Goal: Contribute content

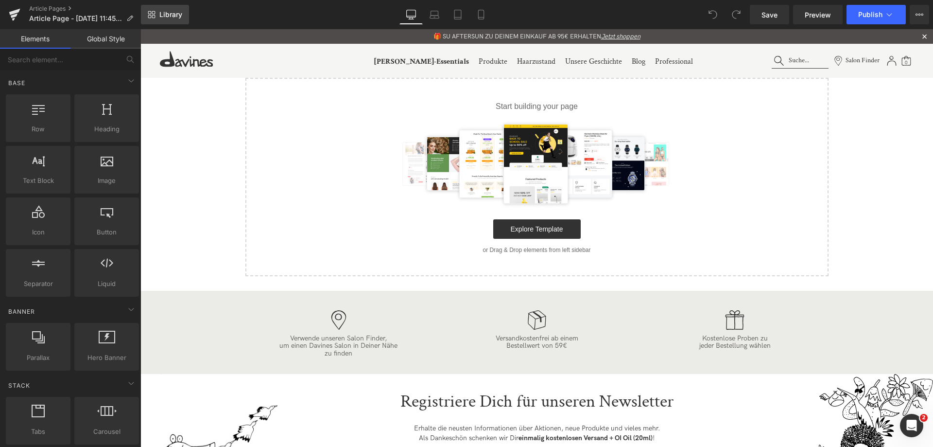
click at [167, 11] on span "Library" at bounding box center [170, 14] width 23 height 9
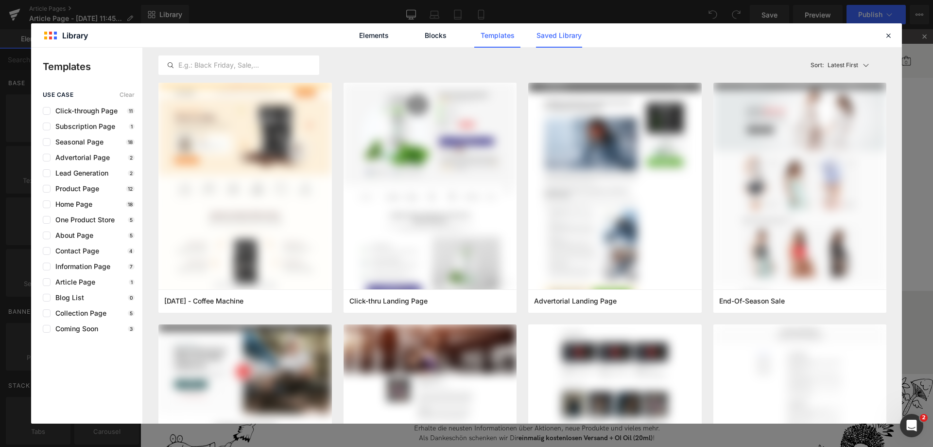
click at [0, 0] on link "Saved Library" at bounding box center [0, 0] width 0 height 0
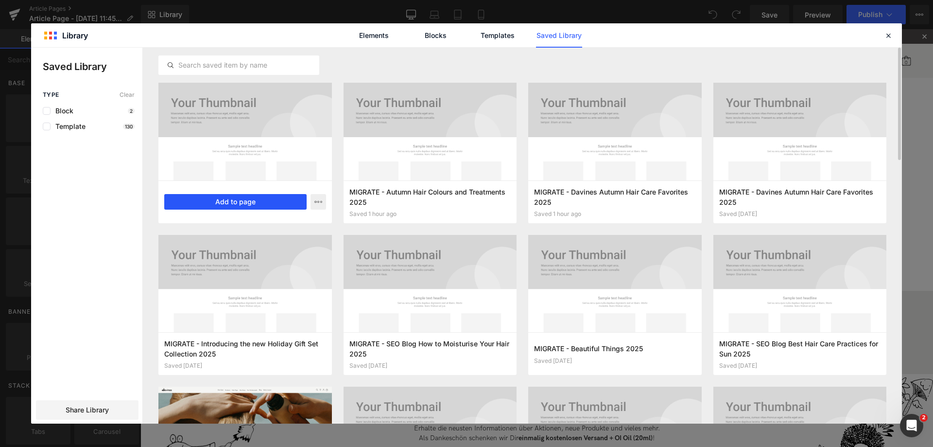
click at [240, 202] on button "Add to page" at bounding box center [235, 202] width 142 height 16
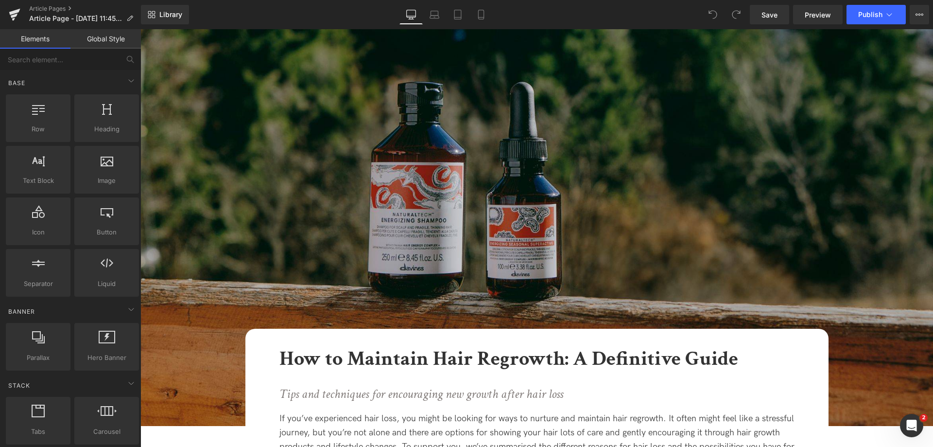
scroll to position [146, 0]
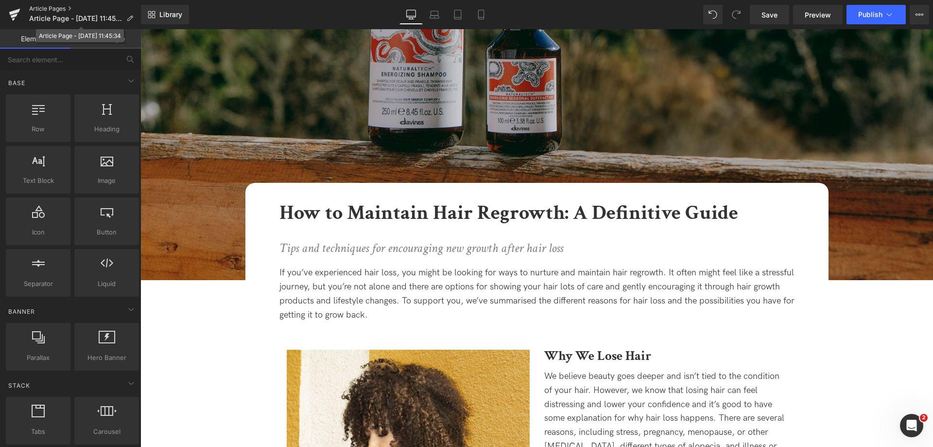
click at [61, 12] on link "Article Pages" at bounding box center [85, 9] width 112 height 8
click at [111, 18] on span "Article Page - [DATE] 11:45:34" at bounding box center [75, 19] width 93 height 8
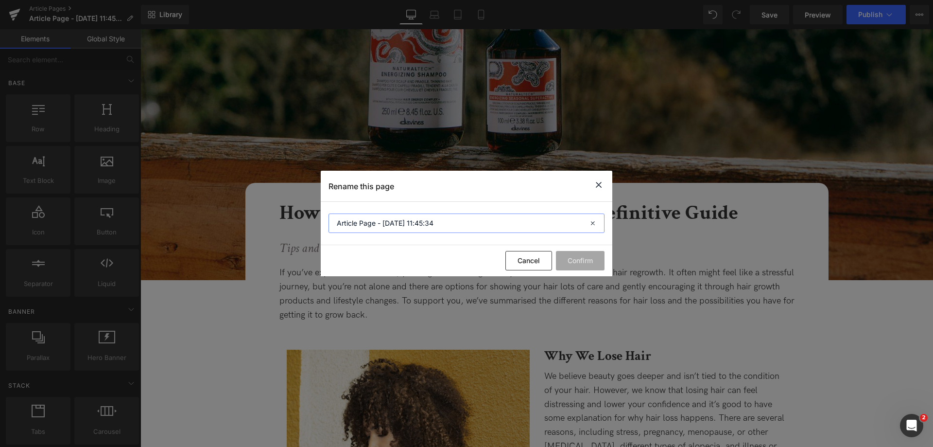
drag, startPoint x: 449, startPoint y: 225, endPoint x: 233, endPoint y: 179, distance: 220.6
click at [233, 179] on div "Rename this page Article Page - [DATE] 11:45:34 Cancel Confirm" at bounding box center [466, 223] width 933 height 447
type input "Haarwachstum unterstützen"
click at [587, 259] on button "Confirm" at bounding box center [580, 260] width 49 height 19
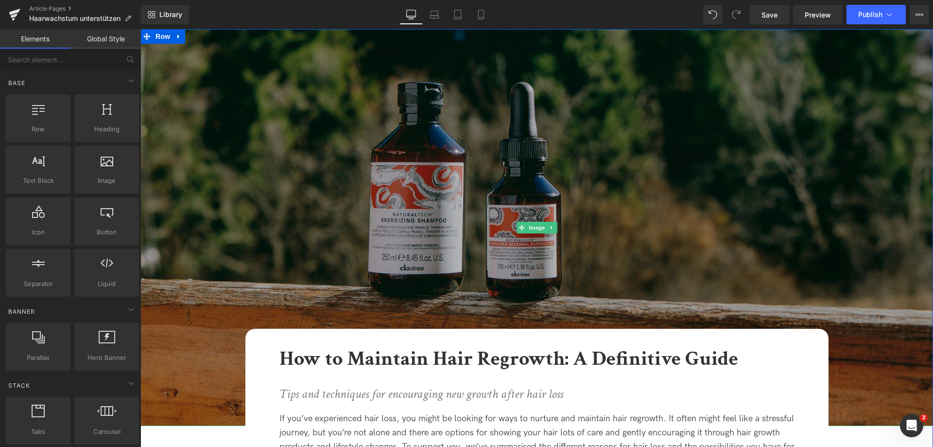
scroll to position [49, 0]
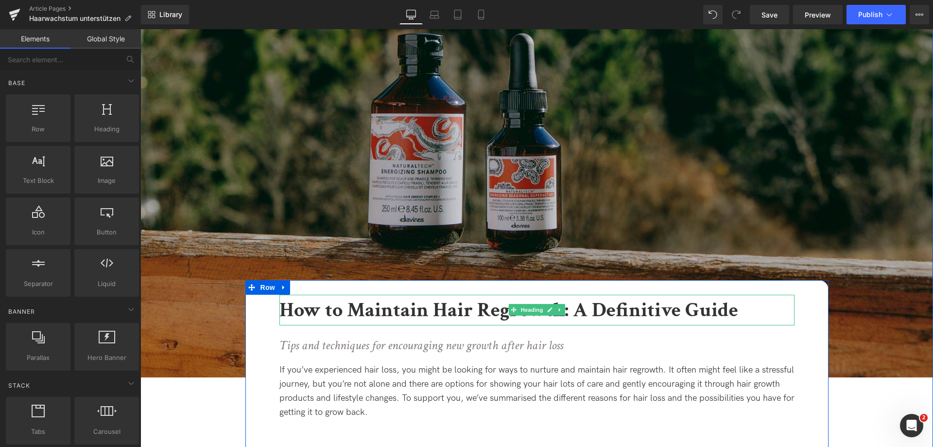
drag, startPoint x: 308, startPoint y: 315, endPoint x: 295, endPoint y: 309, distance: 14.4
click at [308, 315] on b "How to Maintain Hair Regrowth: A Definitive Guide" at bounding box center [509, 310] width 459 height 27
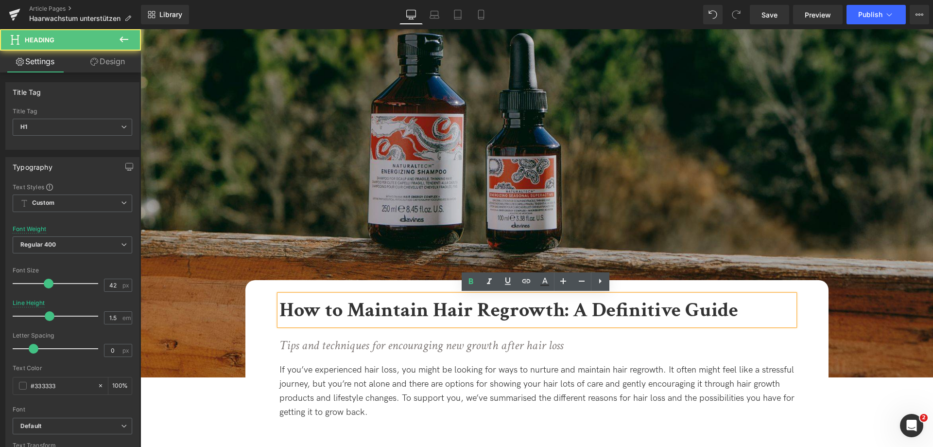
click at [284, 308] on b "How to Maintain Hair Regrowth: A Definitive Guide" at bounding box center [509, 310] width 459 height 27
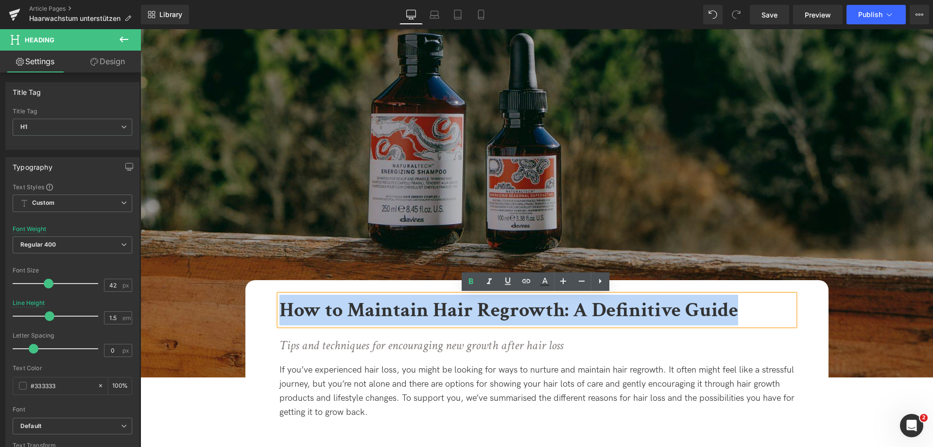
drag, startPoint x: 282, startPoint y: 308, endPoint x: 838, endPoint y: 317, distance: 555.7
copy b "How to Maintain Hair Regrowth: A Definitive Guide"
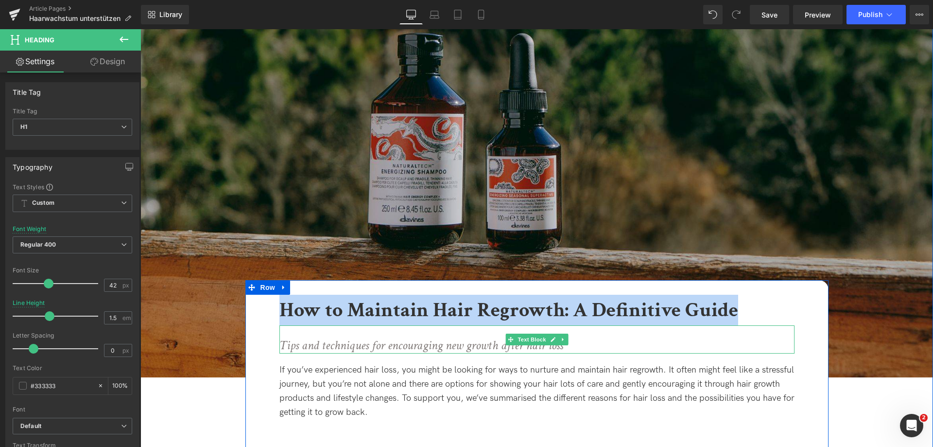
drag, startPoint x: 320, startPoint y: 343, endPoint x: 308, endPoint y: 343, distance: 11.7
click at [320, 343] on icon "Tips and techniques for encouraging new growth after hair loss" at bounding box center [422, 345] width 284 height 17
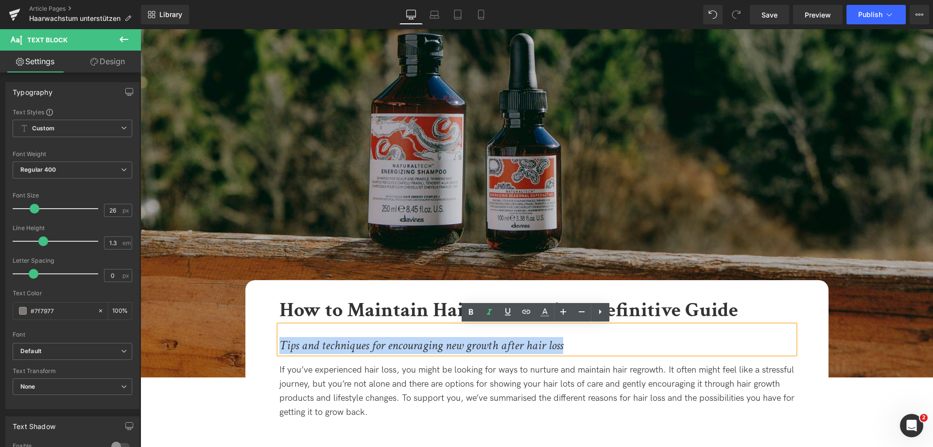
drag, startPoint x: 280, startPoint y: 341, endPoint x: 567, endPoint y: 344, distance: 286.3
click at [567, 344] on p "Tips and techniques for encouraging new growth after hair loss" at bounding box center [537, 345] width 515 height 17
copy icon "Tips and techniques for encouraging new growth after hair loss"
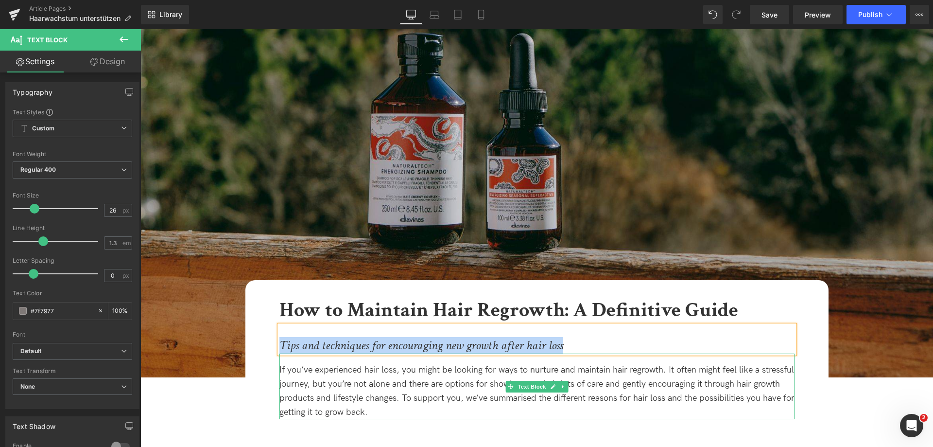
click at [342, 388] on div "If you’ve experienced hair loss, you might be looking for ways to nurture and m…" at bounding box center [537, 391] width 515 height 56
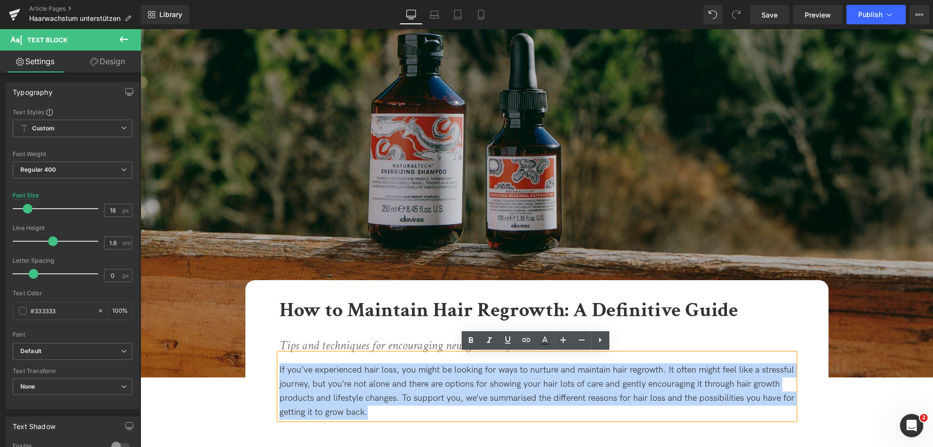
drag, startPoint x: 371, startPoint y: 408, endPoint x: 255, endPoint y: 362, distance: 125.7
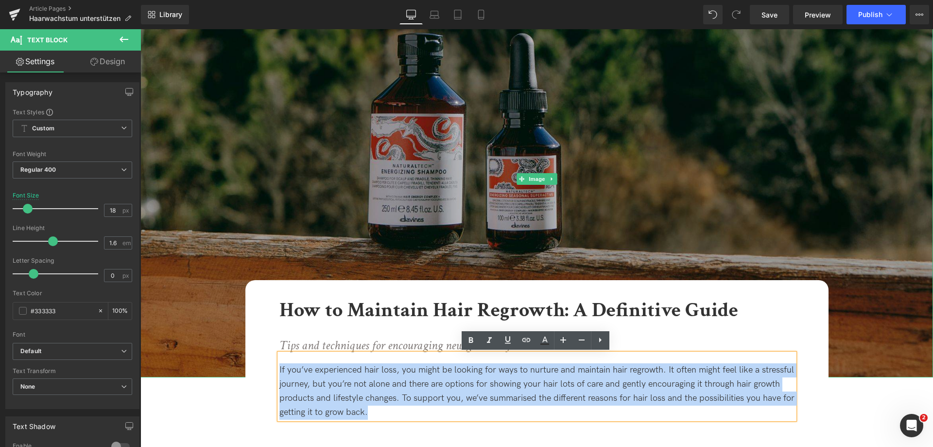
copy div "If you’ve experienced hair loss, you might be looking for ways to nurture and m…"
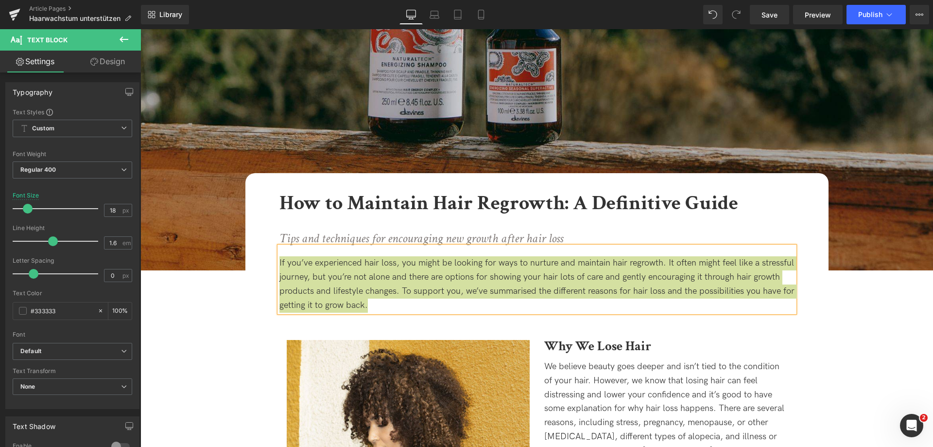
scroll to position [340, 0]
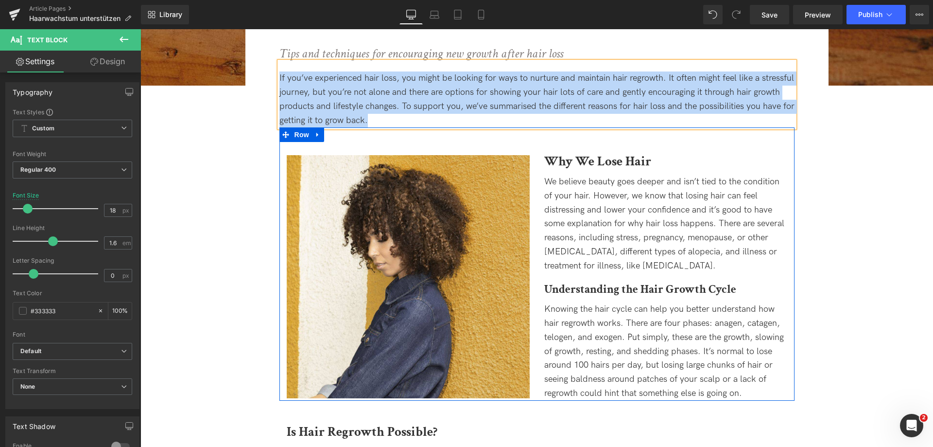
click at [560, 161] on b "Why We Lose Hair" at bounding box center [597, 161] width 107 height 17
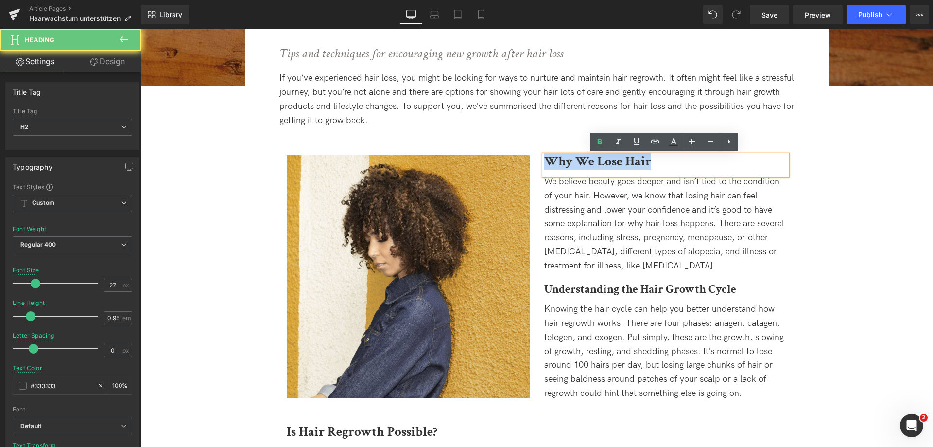
drag, startPoint x: 546, startPoint y: 161, endPoint x: 719, endPoint y: 179, distance: 173.5
click at [719, 179] on div "Why We Lose Hair Heading We believe beauty goes deeper and isn’t tied to the co…" at bounding box center [666, 277] width 258 height 245
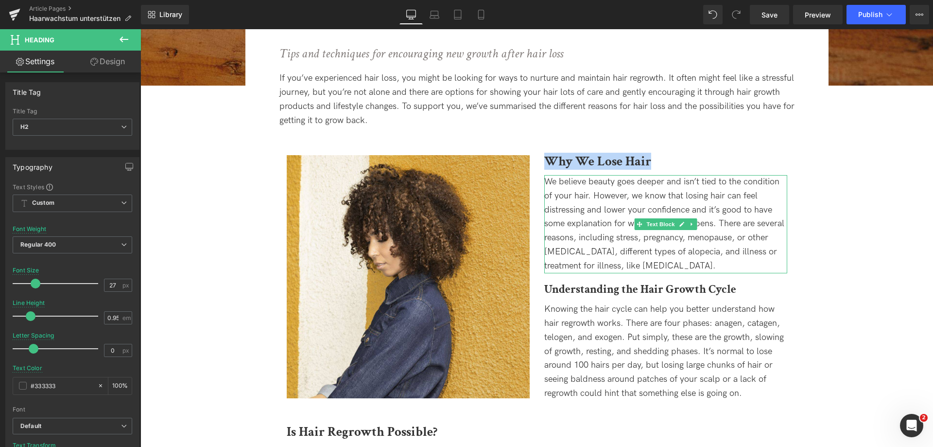
copy b "Why We Lose Hair"
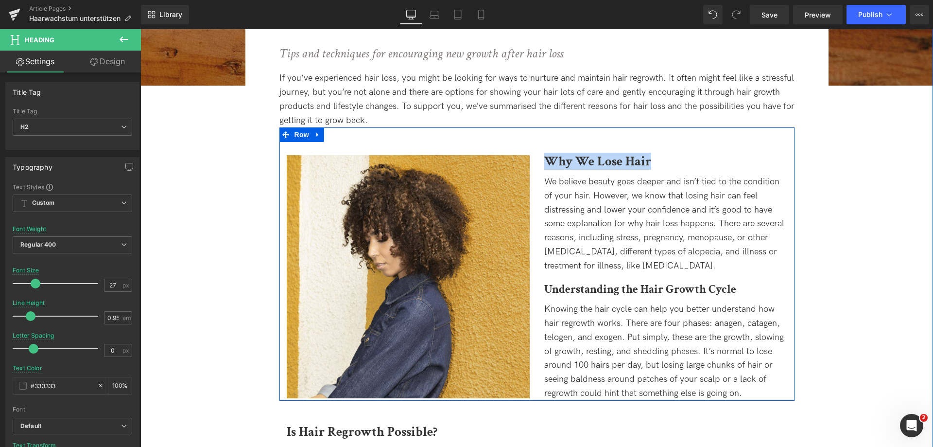
click at [645, 255] on div "We believe beauty goes deeper and isn’t tied to the condition of your hair. How…" at bounding box center [665, 224] width 243 height 98
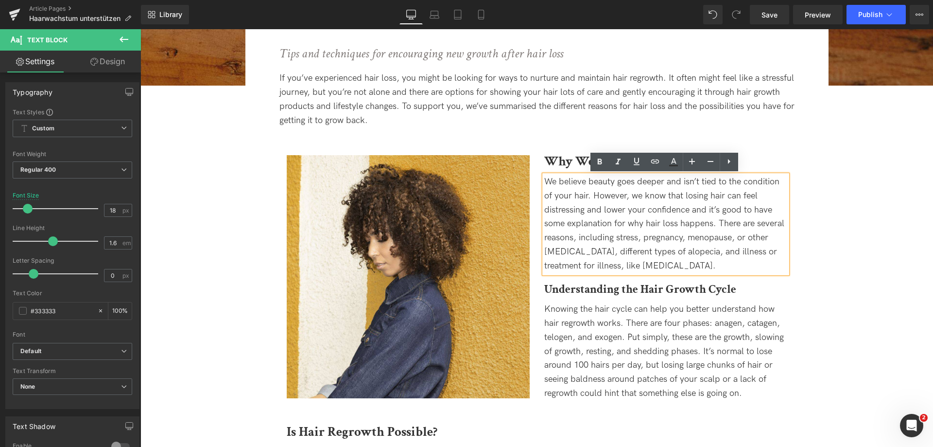
drag, startPoint x: 710, startPoint y: 267, endPoint x: 541, endPoint y: 188, distance: 186.6
click at [544, 188] on div "We believe beauty goes deeper and isn’t tied to the condition of your hair. How…" at bounding box center [665, 224] width 243 height 98
click at [734, 259] on div "We believe beauty goes deeper and isn’t tied to the condition of your hair. How…" at bounding box center [665, 224] width 243 height 98
drag, startPoint x: 717, startPoint y: 268, endPoint x: 532, endPoint y: 182, distance: 204.0
click at [532, 182] on div "Image Why We Lose Hair Heading We believe beauty goes deeper and isn’t tied to …" at bounding box center [537, 263] width 515 height 273
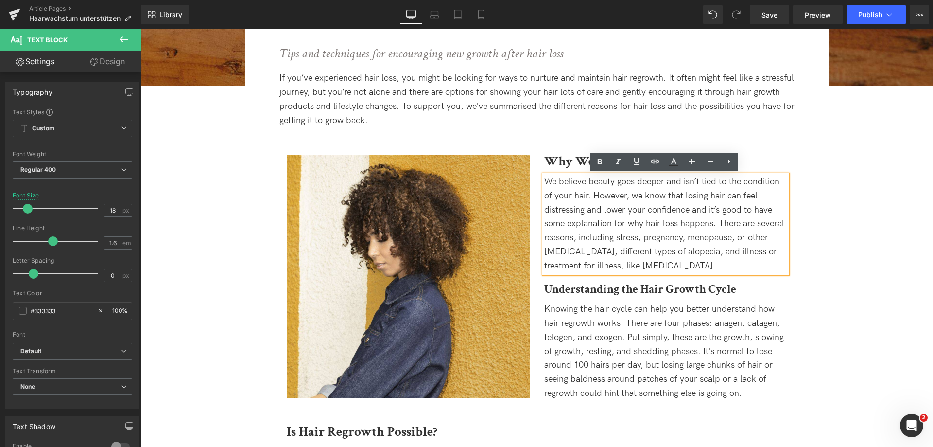
copy div "We believe beauty goes deeper and isn’t tied to the condition of your hair. How…"
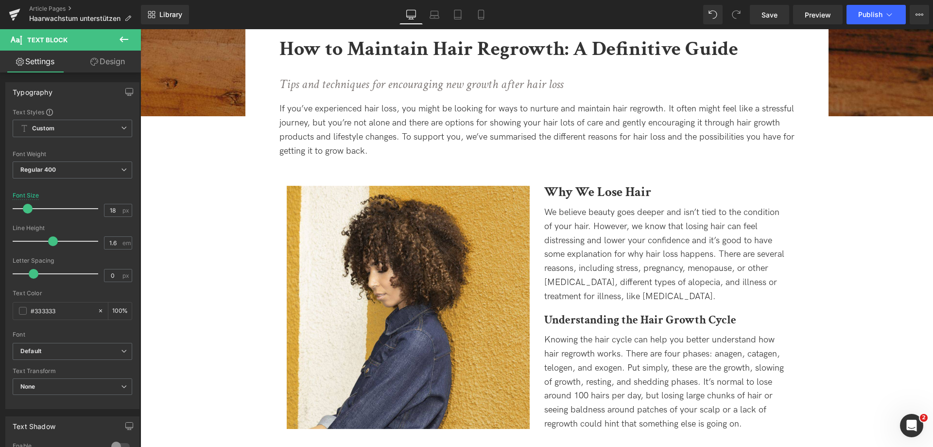
scroll to position [486, 0]
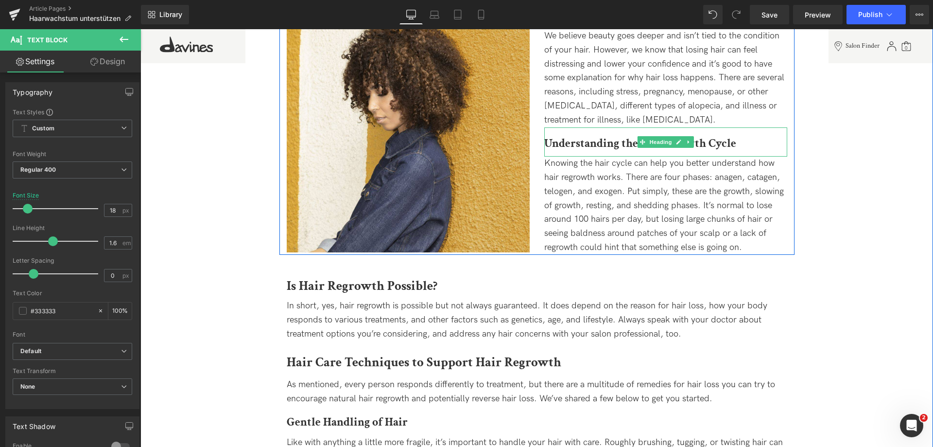
click at [557, 148] on b "Understanding the Hair Growth Cycle" at bounding box center [640, 143] width 192 height 15
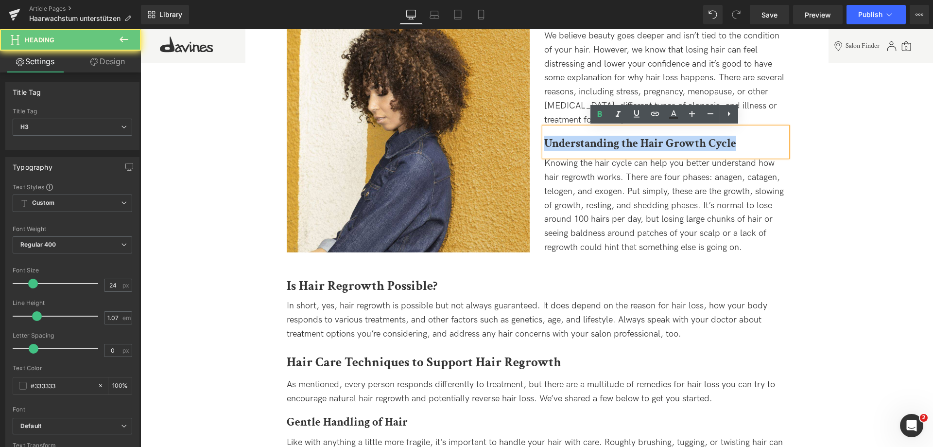
drag, startPoint x: 544, startPoint y: 140, endPoint x: 836, endPoint y: 162, distance: 292.6
copy b "Understanding the Hair Growth Cycle"
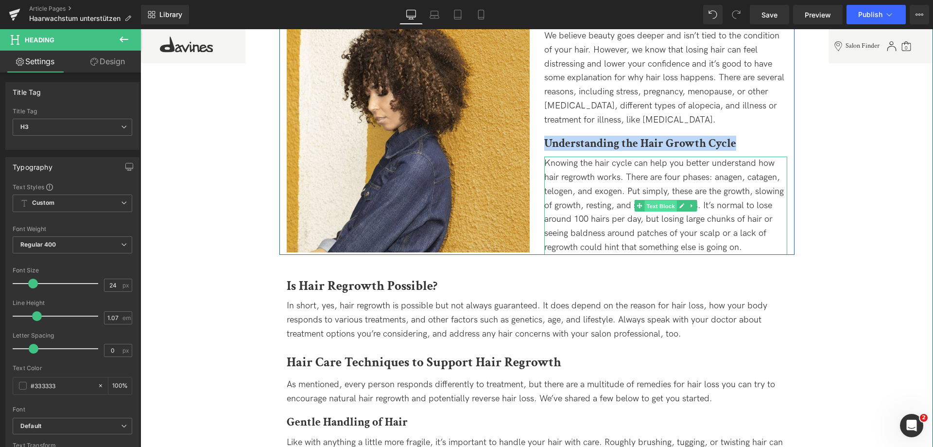
click at [669, 206] on span "Text Block" at bounding box center [661, 206] width 32 height 12
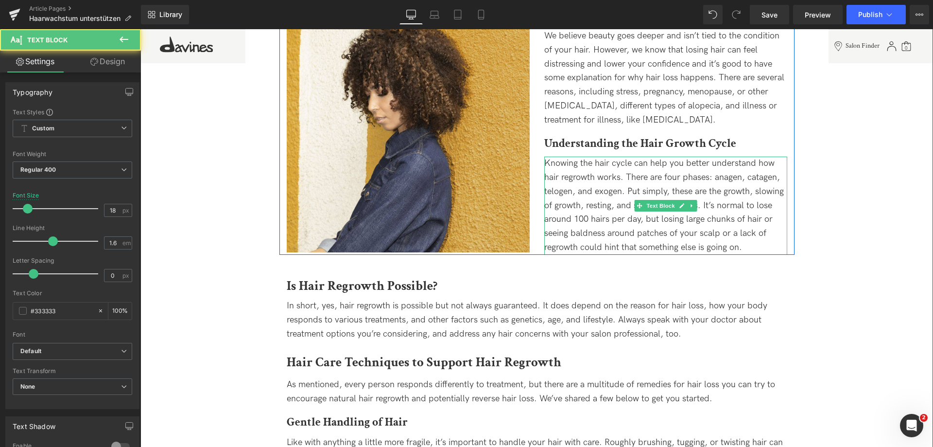
drag, startPoint x: 719, startPoint y: 240, endPoint x: 732, endPoint y: 239, distance: 12.2
click at [720, 240] on div "Knowing the hair cycle can help you better understand how hair regrowth works. …" at bounding box center [665, 206] width 243 height 98
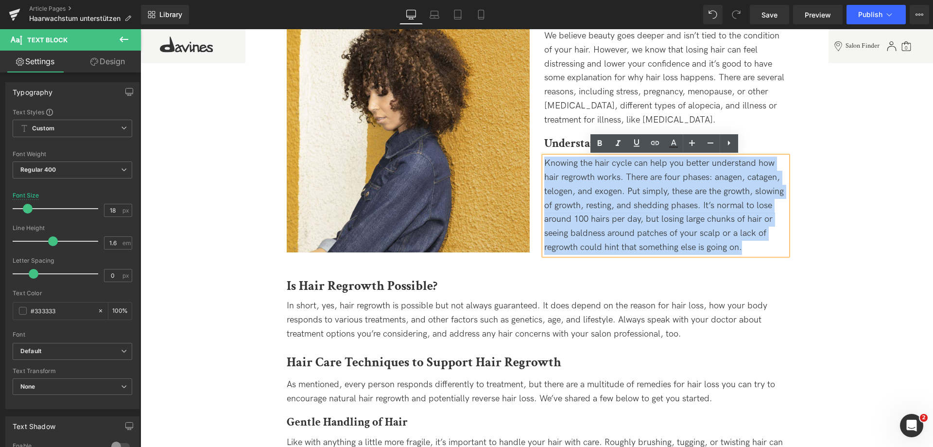
drag, startPoint x: 751, startPoint y: 252, endPoint x: 545, endPoint y: 163, distance: 224.5
click at [545, 163] on div "Knowing the hair cycle can help you better understand how hair regrowth works. …" at bounding box center [665, 206] width 243 height 98
copy span "Knowing the hair cycle can help you better understand how hair regrowth works. …"
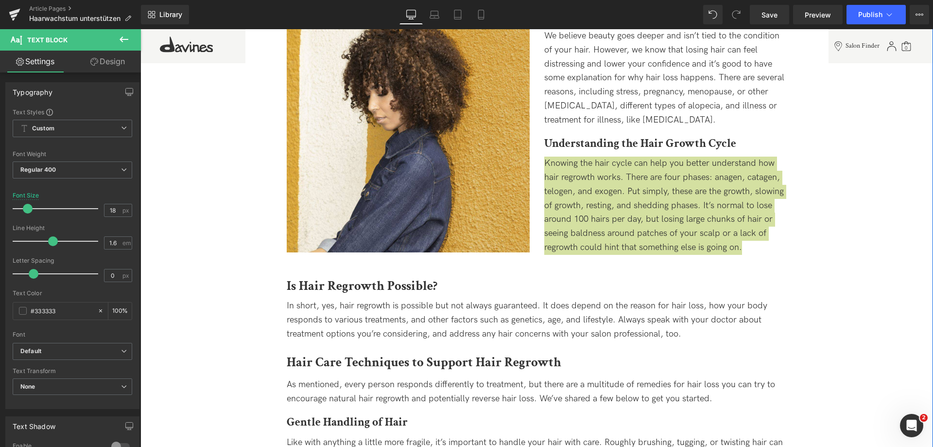
scroll to position [632, 0]
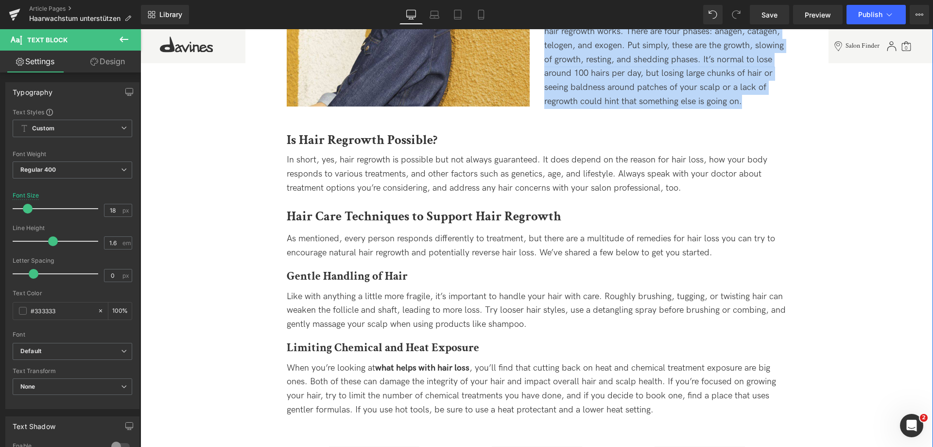
click at [383, 139] on b "Is Hair Regrowth Possible?" at bounding box center [362, 139] width 151 height 17
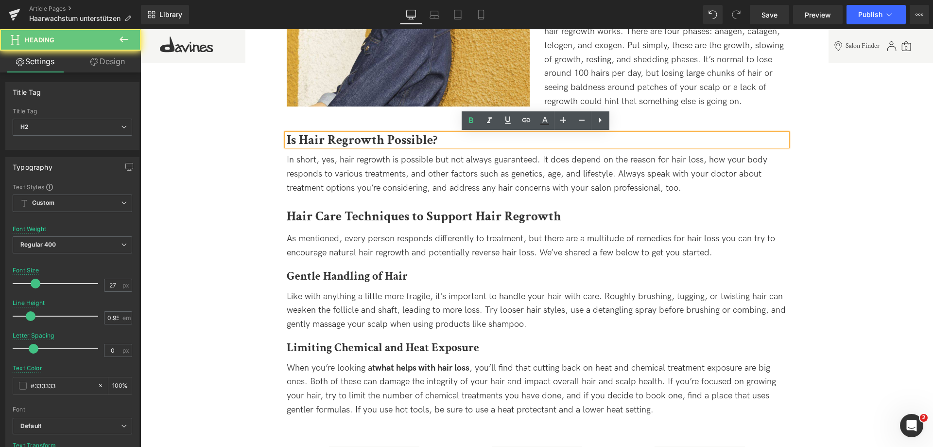
click at [429, 136] on b "Is Hair Regrowth Possible?" at bounding box center [362, 139] width 151 height 17
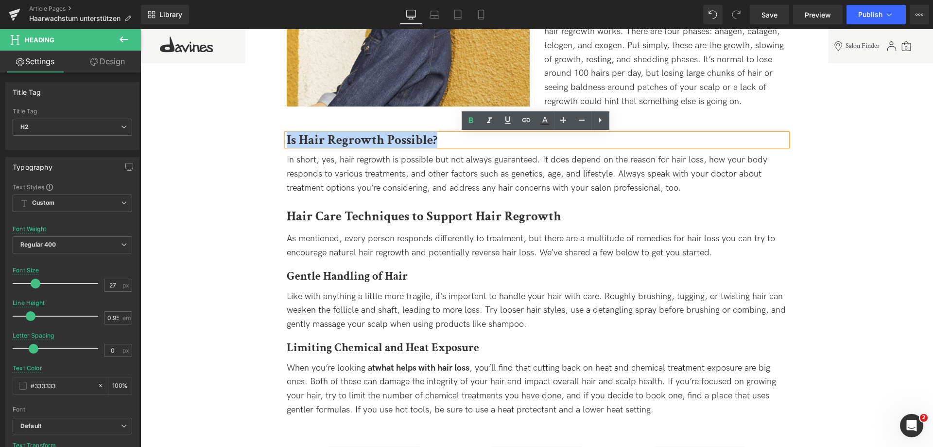
drag, startPoint x: 446, startPoint y: 136, endPoint x: 279, endPoint y: 132, distance: 167.3
click at [280, 132] on div "Is Hair Regrowth Possible? Heading In short, yes, hair regrowth is possible but…" at bounding box center [537, 428] width 515 height 638
copy b "Is Hair Regrowth Possible?"
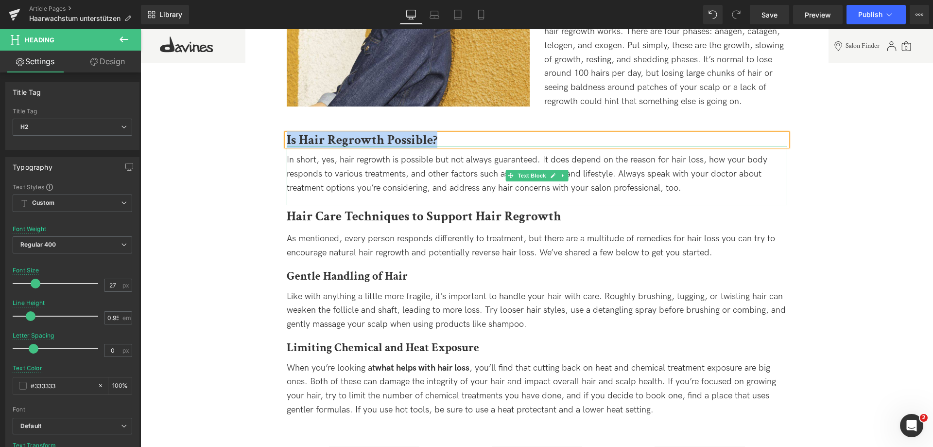
drag, startPoint x: 682, startPoint y: 183, endPoint x: 697, endPoint y: 184, distance: 15.1
click at [682, 183] on div "In short, yes, hair regrowth is possible but not always guaranteed. It does dep…" at bounding box center [537, 174] width 501 height 42
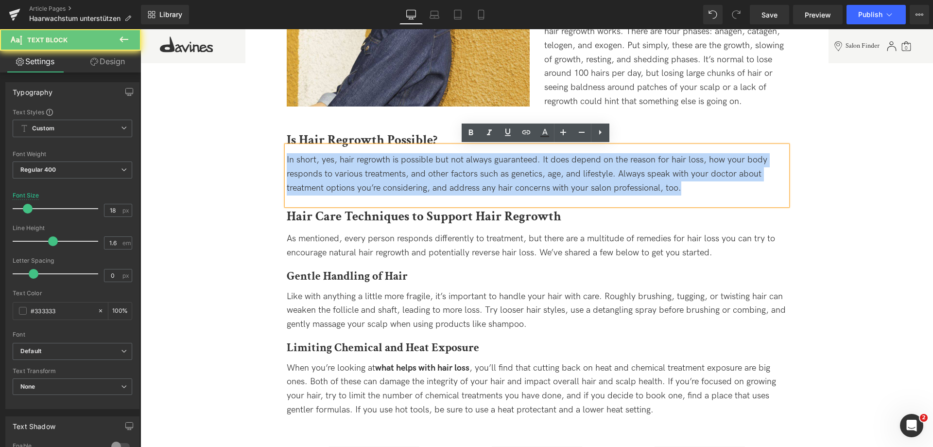
drag, startPoint x: 691, startPoint y: 189, endPoint x: 242, endPoint y: 150, distance: 450.8
copy div "In short, yes, hair regrowth is possible but not always guaranteed. It does dep…"
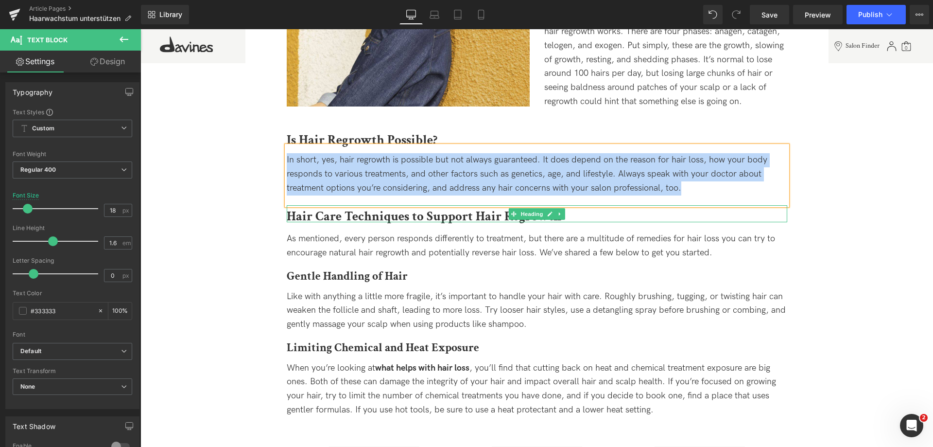
drag, startPoint x: 343, startPoint y: 213, endPoint x: 310, endPoint y: 213, distance: 33.5
click at [343, 213] on b "Hair Care Techniques to Support Hair Regrowth" at bounding box center [424, 216] width 275 height 17
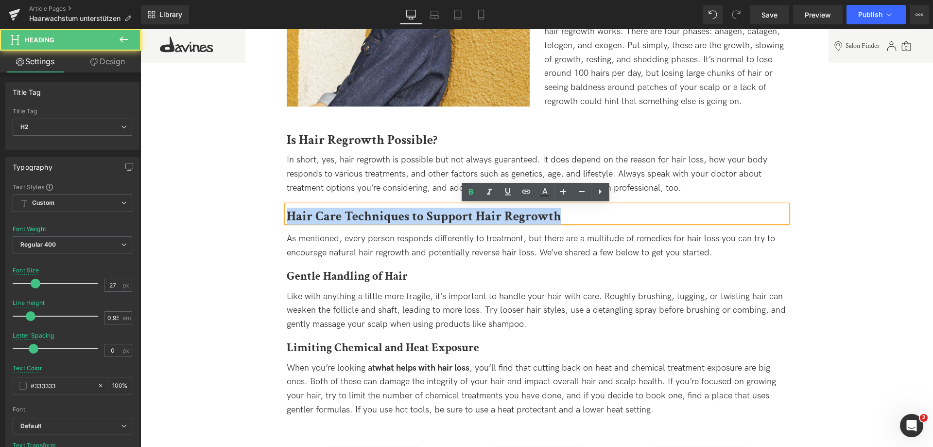
drag, startPoint x: 286, startPoint y: 211, endPoint x: 658, endPoint y: 219, distance: 372.0
click at [658, 219] on h2 "Hair Care Techniques to Support Hair Regrowth" at bounding box center [537, 216] width 501 height 13
copy b "Hair Care Techniques to Support Hair Regrowth"
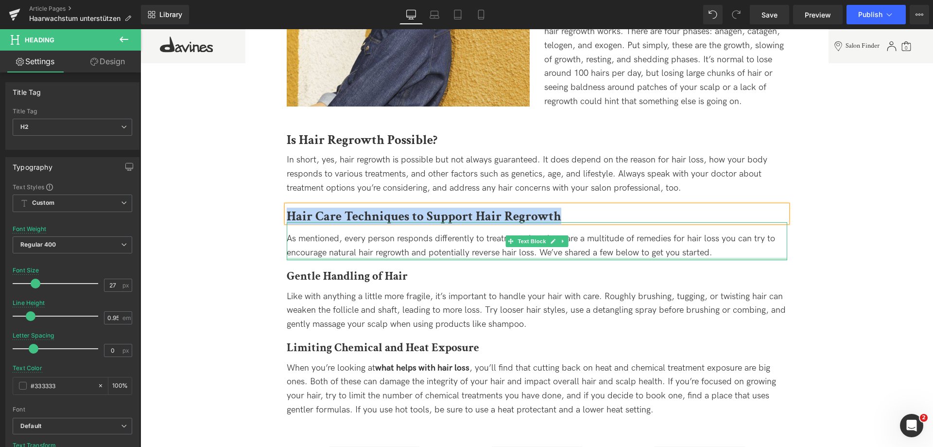
click at [706, 258] on div "As mentioned, every person responds differently to treatment, but there are a m…" at bounding box center [537, 241] width 501 height 38
click at [726, 253] on div "As mentioned, every person responds differently to treatment, but there are a m…" at bounding box center [537, 246] width 501 height 28
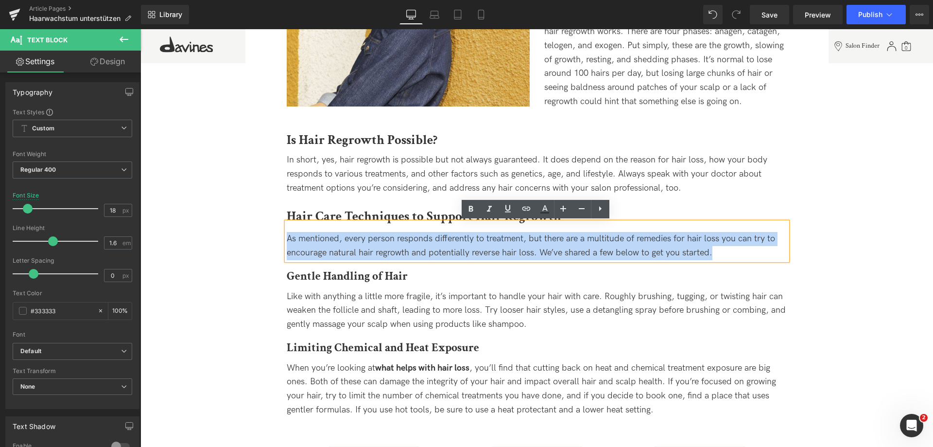
drag, startPoint x: 731, startPoint y: 253, endPoint x: 202, endPoint y: 224, distance: 529.7
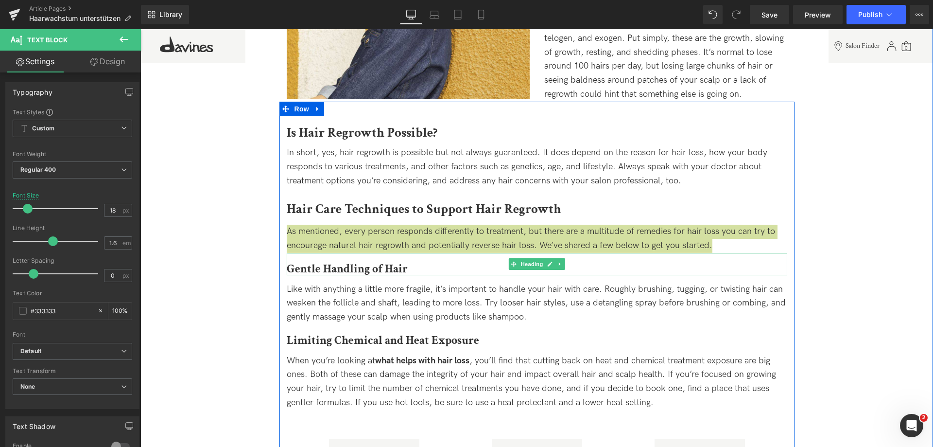
scroll to position [778, 0]
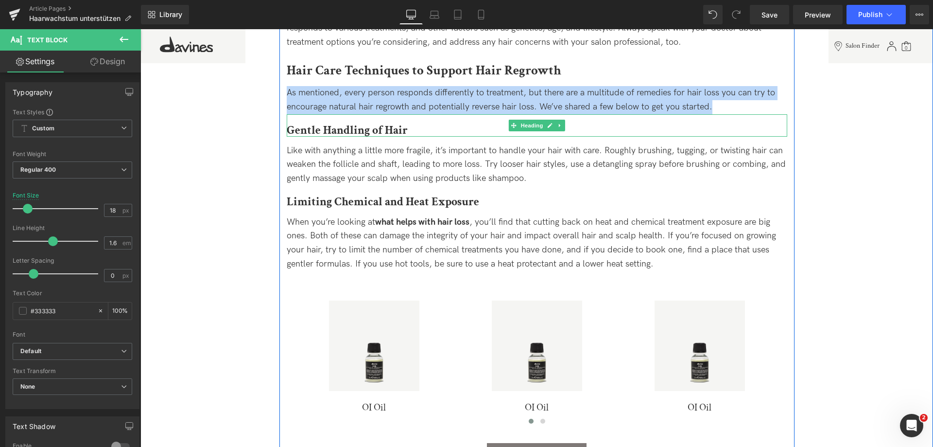
drag, startPoint x: 347, startPoint y: 129, endPoint x: 307, endPoint y: 126, distance: 40.4
click at [347, 129] on b "Gentle Handling of Hair" at bounding box center [347, 130] width 121 height 15
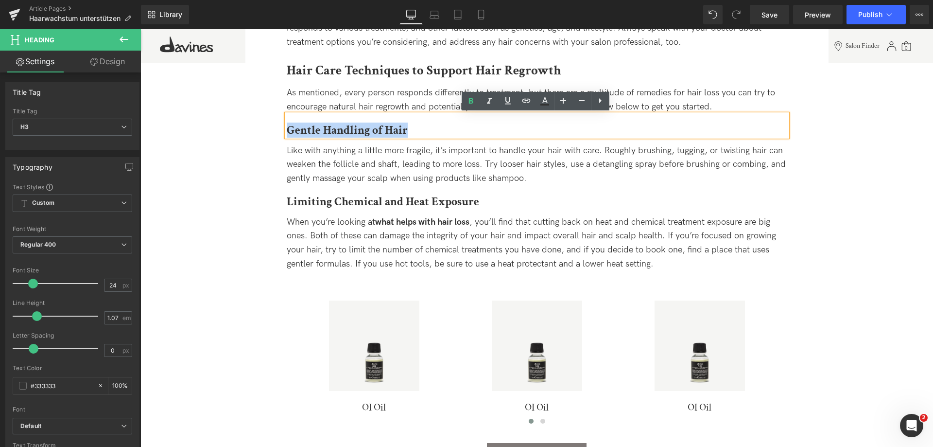
drag, startPoint x: 285, startPoint y: 129, endPoint x: 430, endPoint y: 126, distance: 145.4
click at [430, 126] on h3 "Gentle Handling of Hair" at bounding box center [537, 130] width 501 height 13
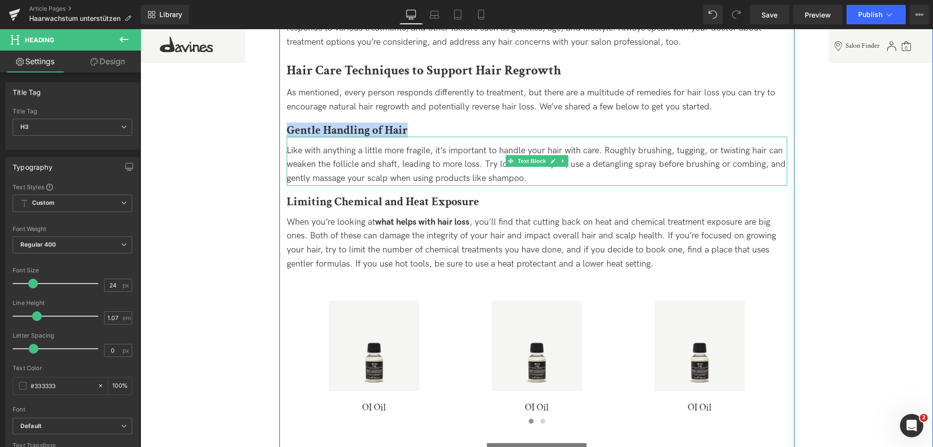
click at [527, 181] on div "Like with anything a little more fragile, it’s important to handle your hair wi…" at bounding box center [537, 165] width 501 height 42
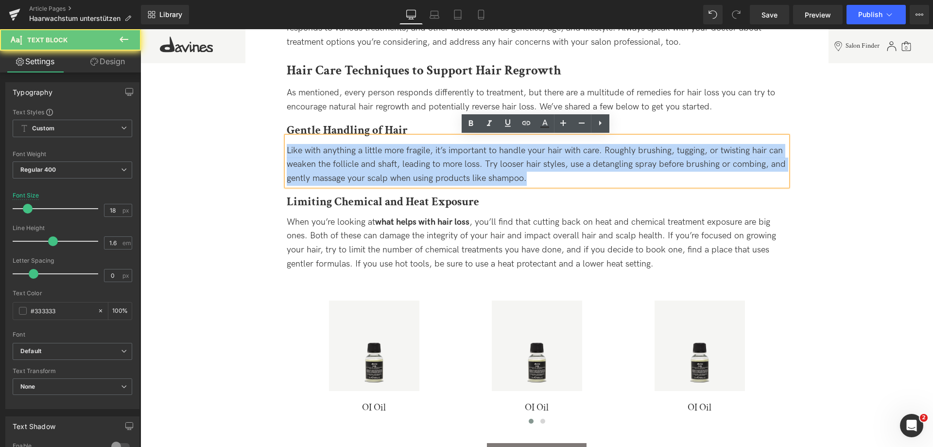
drag, startPoint x: 540, startPoint y: 175, endPoint x: 250, endPoint y: 149, distance: 291.4
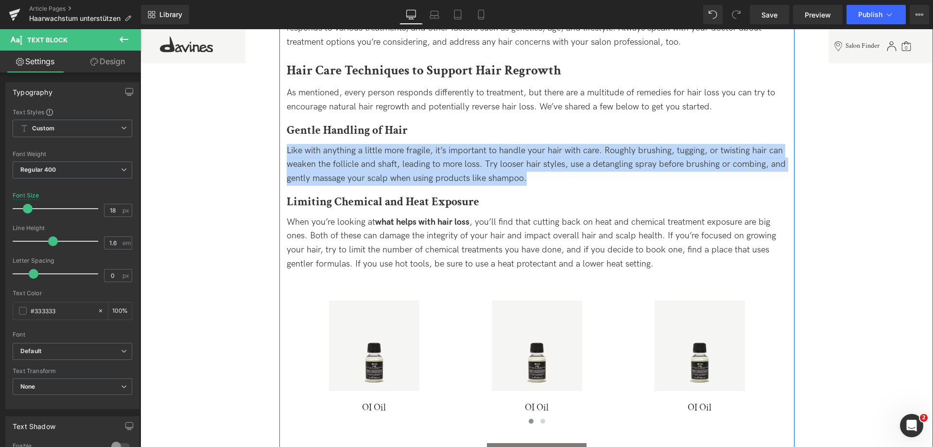
click at [298, 197] on b "Limiting Chemical and Heat Exposure" at bounding box center [383, 201] width 193 height 15
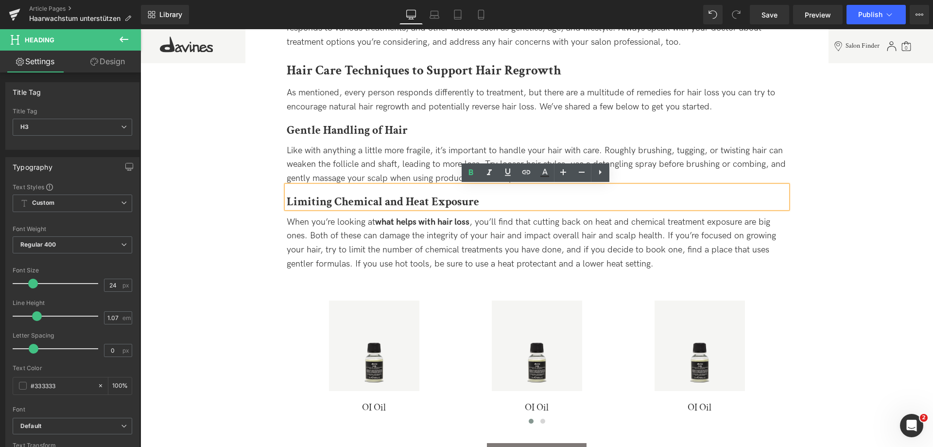
drag, startPoint x: 283, startPoint y: 200, endPoint x: 538, endPoint y: 208, distance: 254.9
click at [538, 208] on div "Is Hair Regrowth Possible? Heading In short, yes, hair regrowth is possible but…" at bounding box center [537, 294] width 515 height 613
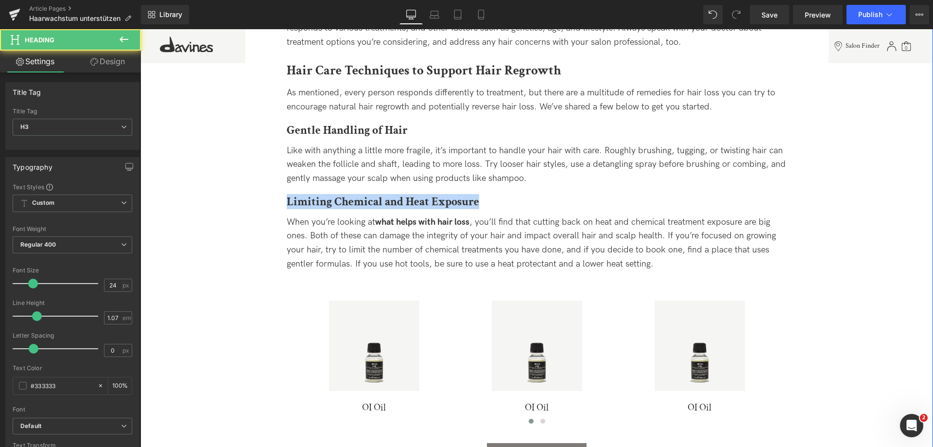
drag, startPoint x: 496, startPoint y: 200, endPoint x: 181, endPoint y: 191, distance: 314.6
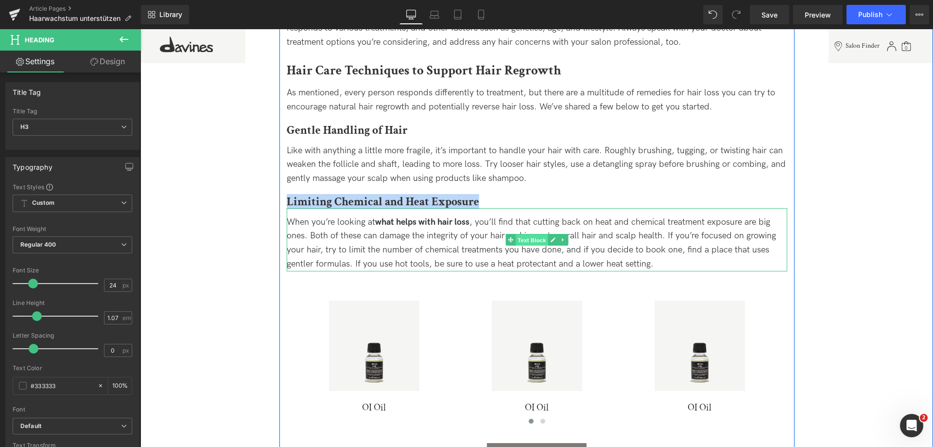
click at [527, 243] on span "Text Block" at bounding box center [532, 240] width 32 height 12
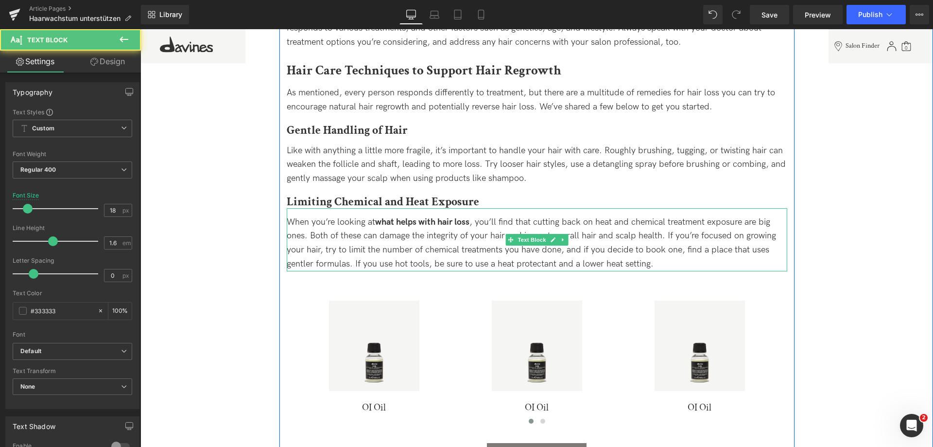
click at [633, 248] on span "When you’re looking at what helps with hair loss , you’ll find that cutting bac…" at bounding box center [532, 243] width 490 height 52
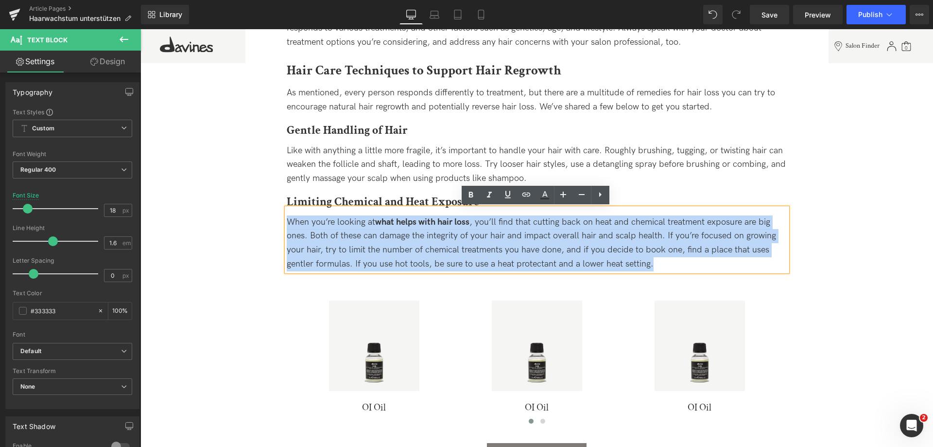
drag, startPoint x: 666, startPoint y: 267, endPoint x: 279, endPoint y: 213, distance: 390.2
click at [280, 213] on div "Is Hair Regrowth Possible? Heading In short, yes, hair regrowth is possible but…" at bounding box center [537, 294] width 515 height 613
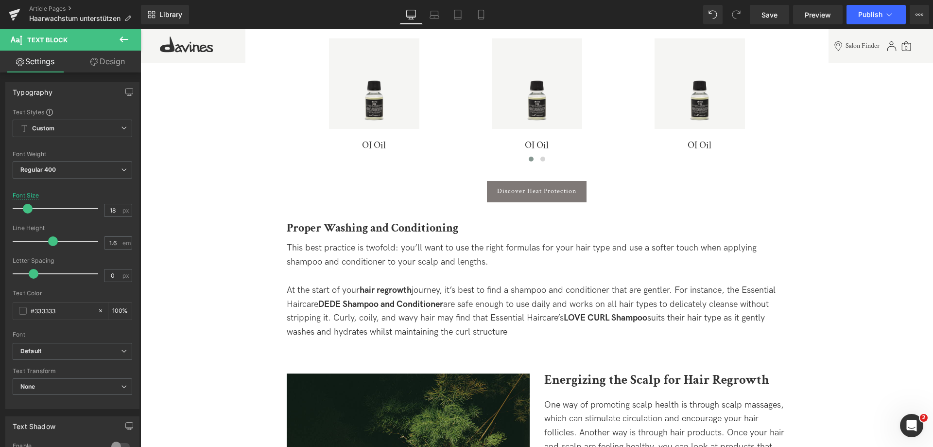
scroll to position [1118, 0]
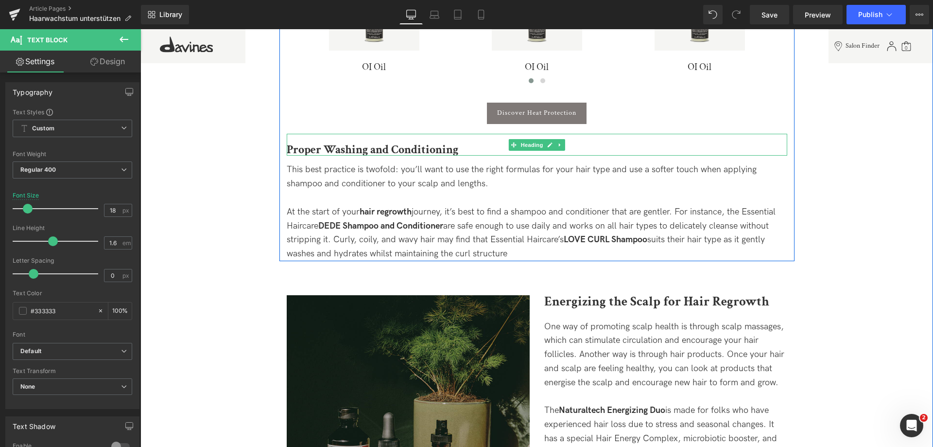
click at [297, 145] on b "Proper Washing and Conditioning" at bounding box center [373, 149] width 172 height 15
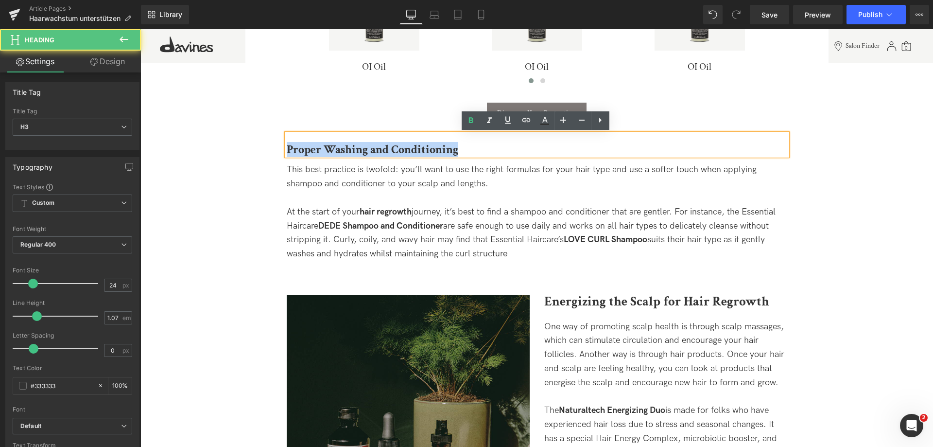
drag, startPoint x: 287, startPoint y: 148, endPoint x: 506, endPoint y: 157, distance: 218.9
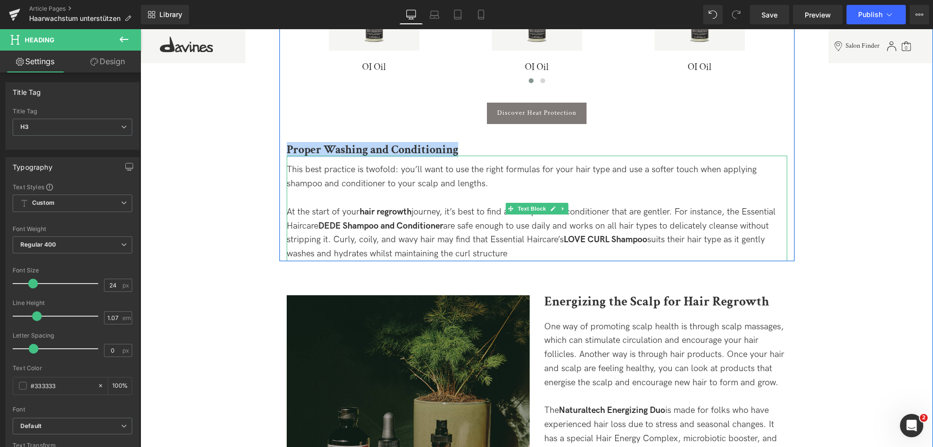
drag, startPoint x: 453, startPoint y: 243, endPoint x: 484, endPoint y: 240, distance: 30.8
click at [453, 243] on div "At the start of your hair regrowth journey, it’s best to find a shampoo and con…" at bounding box center [537, 233] width 501 height 56
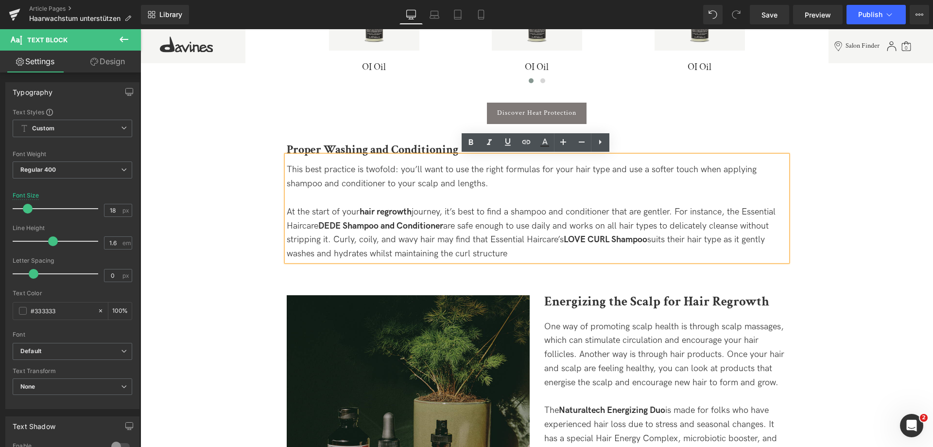
drag, startPoint x: 515, startPoint y: 254, endPoint x: 284, endPoint y: 170, distance: 246.0
click at [287, 170] on div "This best practice is twofold: you’ll want to use the right formulas for your h…" at bounding box center [537, 208] width 501 height 105
drag, startPoint x: 529, startPoint y: 252, endPoint x: 288, endPoint y: 170, distance: 255.3
click at [288, 170] on div "This best practice is twofold: you’ll want to use the right formulas for your h…" at bounding box center [537, 208] width 501 height 105
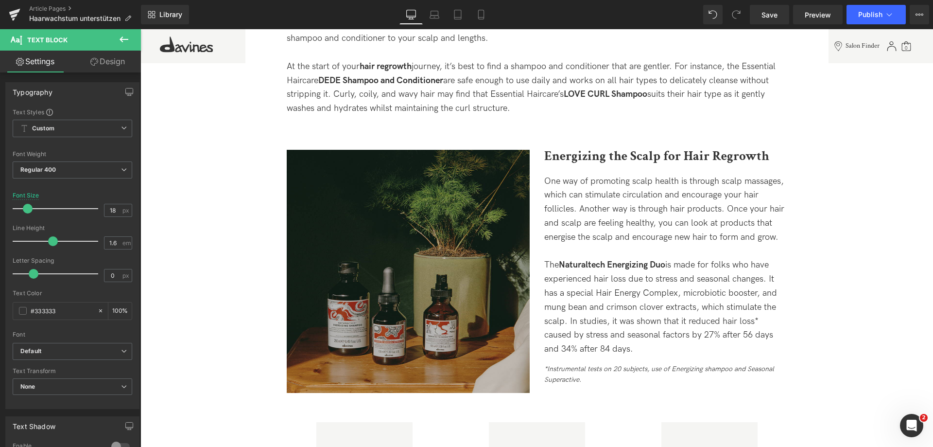
scroll to position [1264, 0]
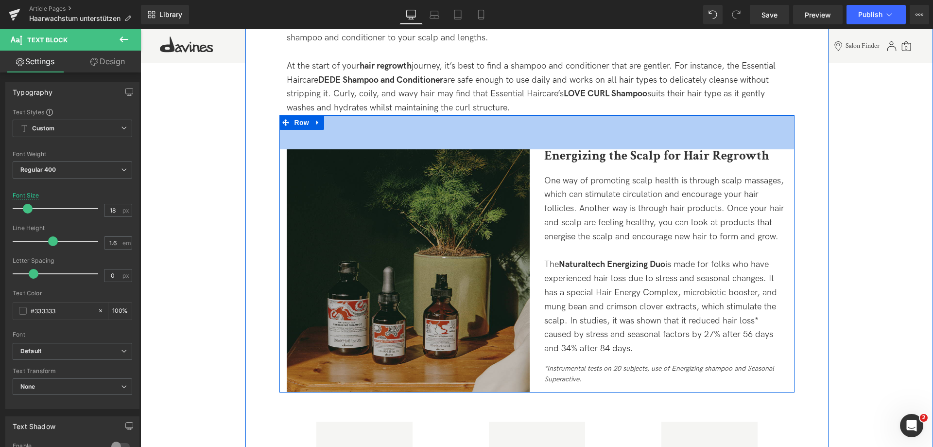
drag, startPoint x: 561, startPoint y: 144, endPoint x: 554, endPoint y: 158, distance: 15.0
click at [561, 144] on div "70px" at bounding box center [537, 132] width 515 height 34
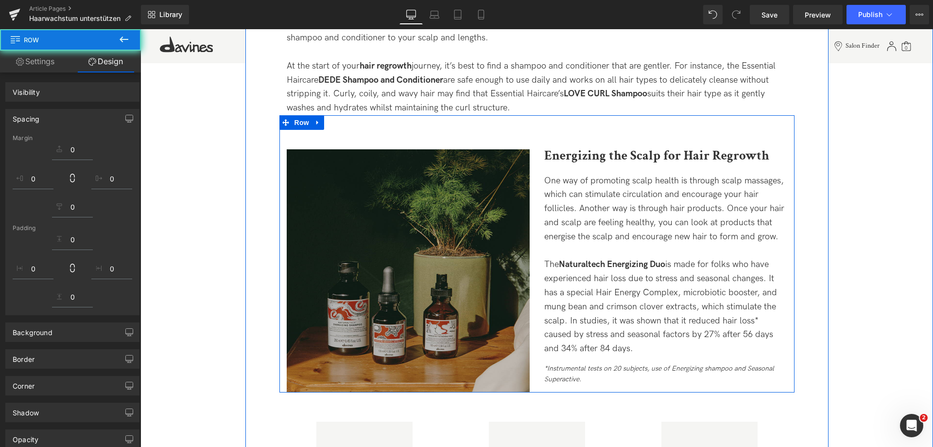
click at [552, 160] on b "Energizing the Scalp for Hair Regrowth" at bounding box center [656, 155] width 225 height 17
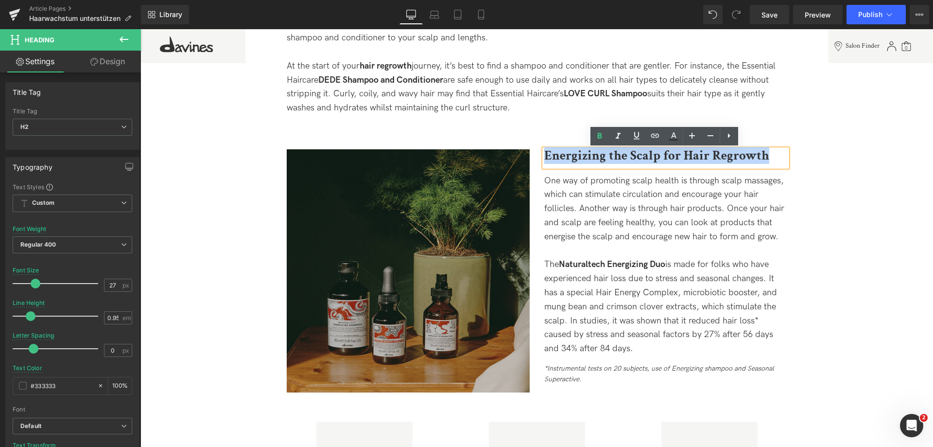
drag, startPoint x: 544, startPoint y: 155, endPoint x: 790, endPoint y: 159, distance: 245.5
click at [790, 159] on div "Energizing the Scalp for Hair Regrowth Heading One way of promoting scalp healt…" at bounding box center [666, 267] width 258 height 236
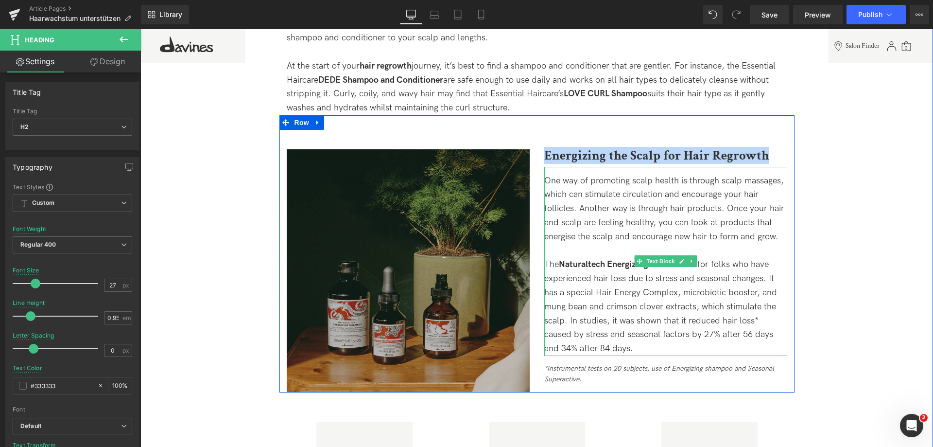
click at [610, 317] on span "The Naturaltech Energizing Duo is made for folks who have experienced hair loss…" at bounding box center [660, 306] width 233 height 94
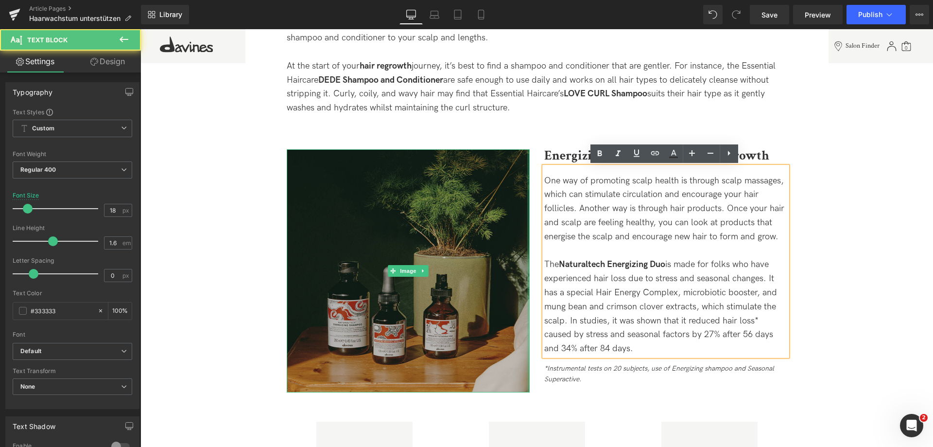
drag, startPoint x: 607, startPoint y: 350, endPoint x: 528, endPoint y: 180, distance: 187.0
click at [528, 180] on div "Image Energizing the Scalp for Hair Regrowth Heading One way of promoting scalp…" at bounding box center [537, 253] width 515 height 277
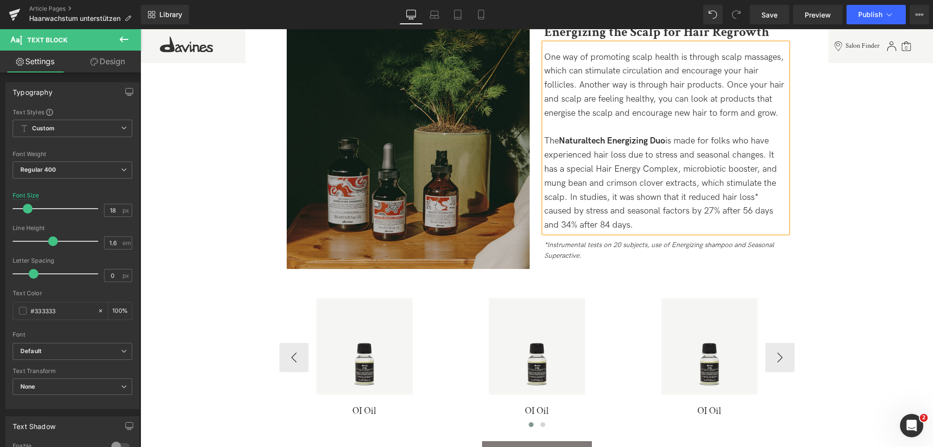
scroll to position [1410, 0]
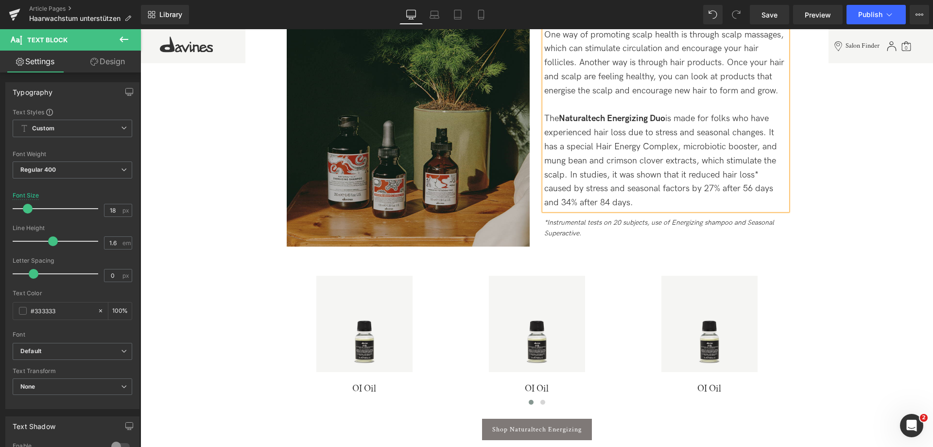
drag, startPoint x: 574, startPoint y: 230, endPoint x: 601, endPoint y: 236, distance: 27.4
click at [574, 230] on icon "*Instrumental tests on 20 subjects, use of Energizing shampoo and Seasonal Supe…" at bounding box center [659, 227] width 230 height 19
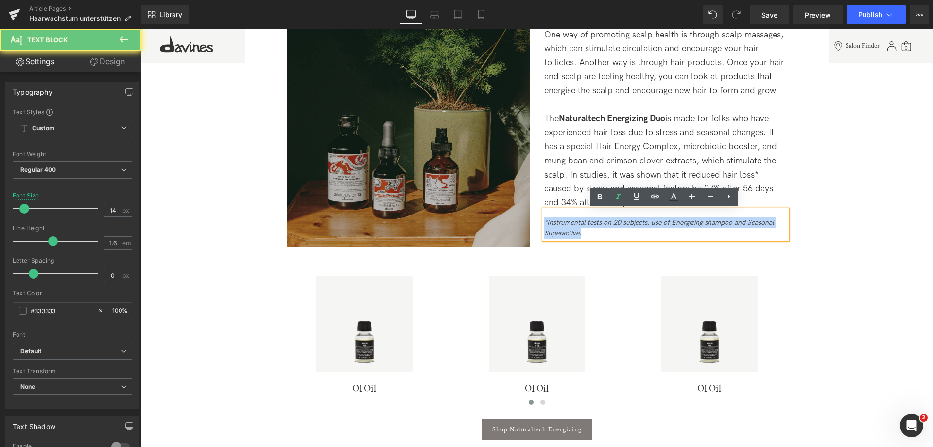
drag, startPoint x: 587, startPoint y: 234, endPoint x: 526, endPoint y: 214, distance: 64.0
click at [526, 214] on div "Image Energizing the Scalp for Hair Regrowth Heading One way of promoting scalp…" at bounding box center [537, 107] width 515 height 277
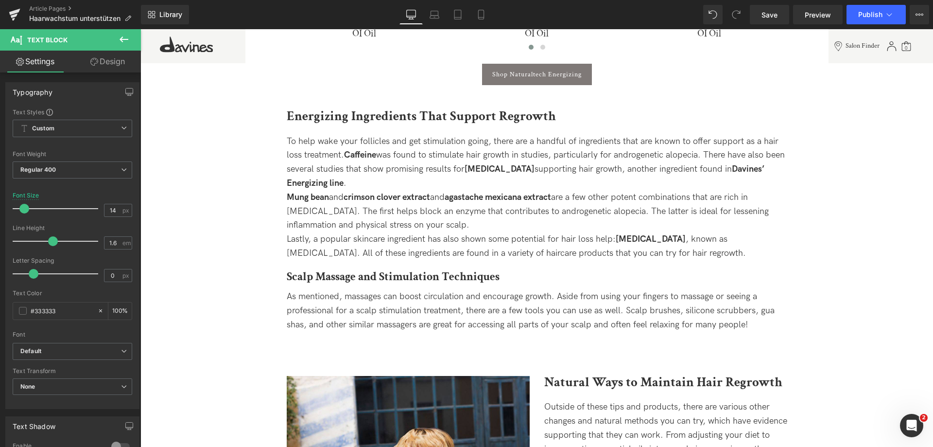
scroll to position [1799, 0]
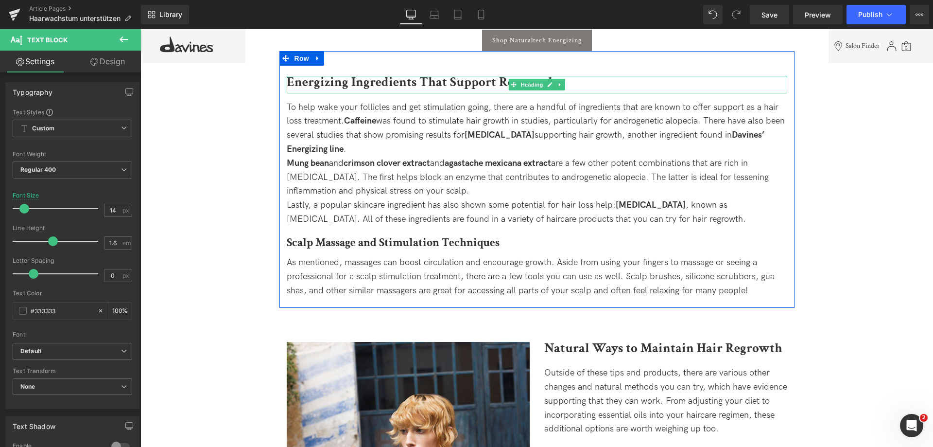
drag, startPoint x: 315, startPoint y: 84, endPoint x: 287, endPoint y: 78, distance: 27.7
click at [315, 84] on b "Energizing Ingredients That Support Regrowth" at bounding box center [421, 81] width 269 height 17
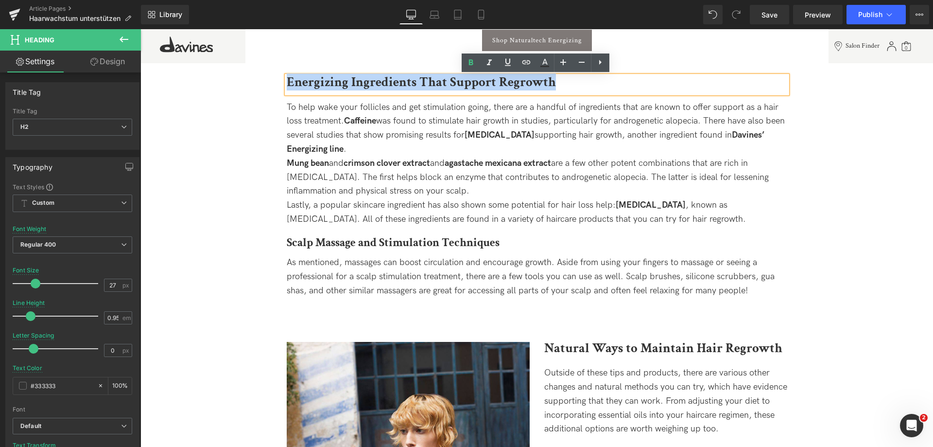
drag, startPoint x: 287, startPoint y: 79, endPoint x: 598, endPoint y: 85, distance: 311.7
click at [598, 85] on h2 "Energizing Ingredients That Support Regrowth" at bounding box center [537, 82] width 501 height 13
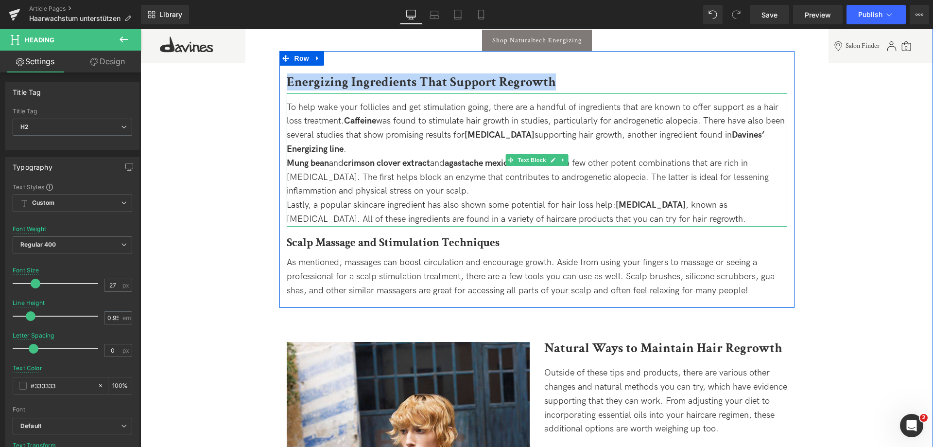
click at [368, 126] on div "To help wake your follicles and get stimulation going, there are a handful of i…" at bounding box center [537, 129] width 501 height 56
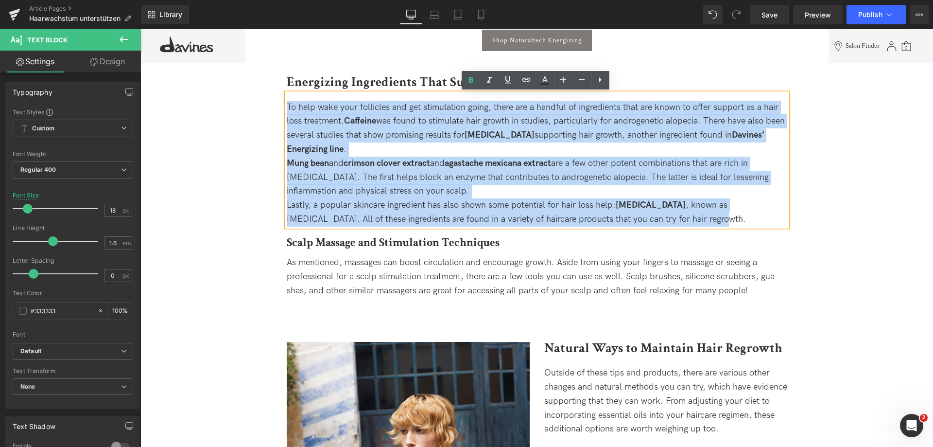
drag, startPoint x: 663, startPoint y: 221, endPoint x: 280, endPoint y: 105, distance: 399.6
click at [280, 105] on div "Energizing Ingredients That Support Regrowth Heading To help wake your follicle…" at bounding box center [537, 192] width 515 height 232
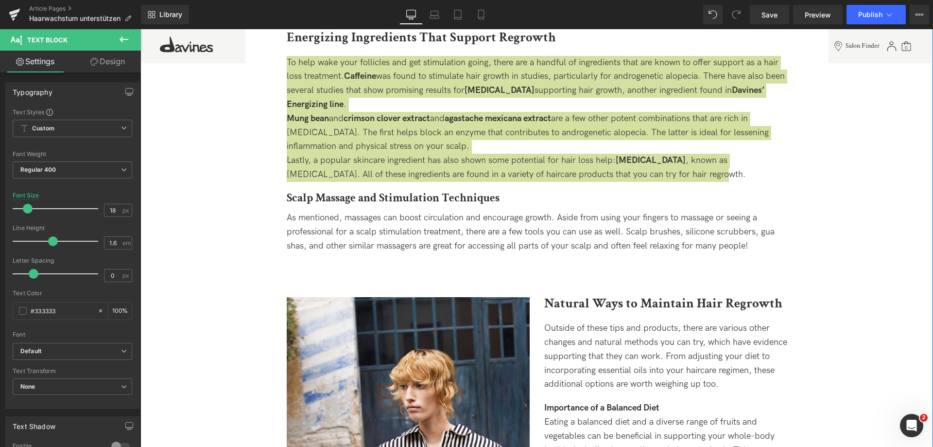
scroll to position [1896, 0]
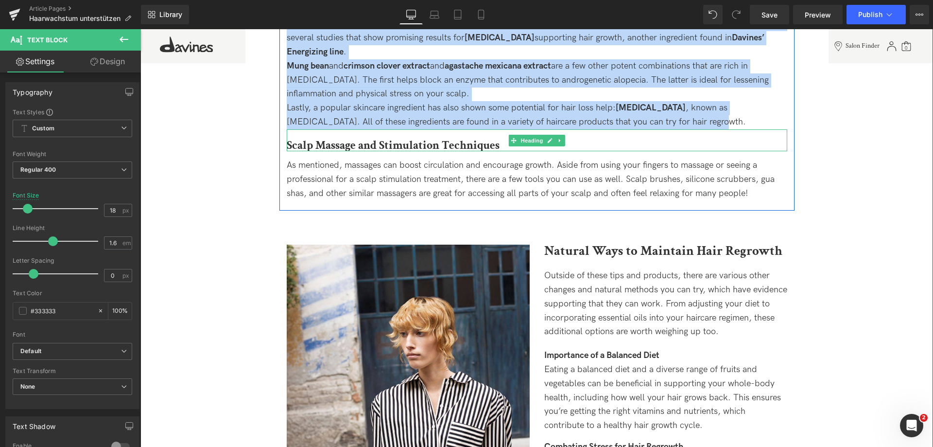
click at [296, 147] on b "Scalp Massage and Stimulation Techniques" at bounding box center [393, 145] width 213 height 15
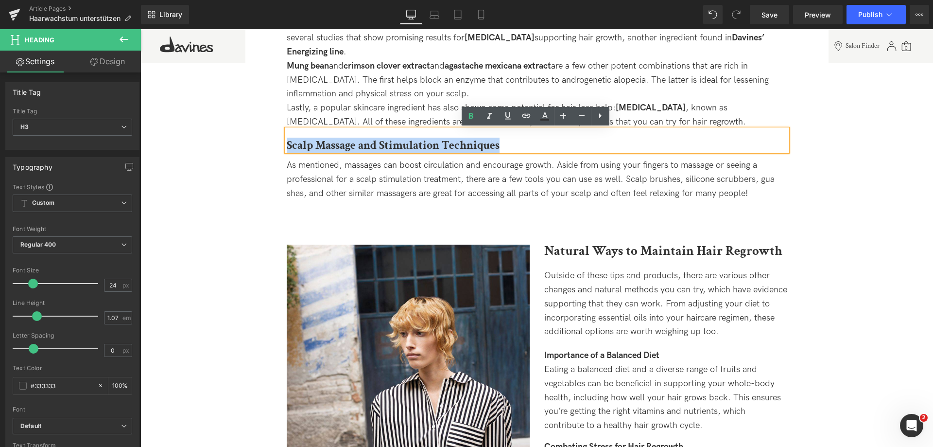
drag, startPoint x: 285, startPoint y: 143, endPoint x: 503, endPoint y: 142, distance: 218.3
click at [503, 142] on h3 "Scalp Massage and Stimulation Techniques" at bounding box center [537, 145] width 501 height 13
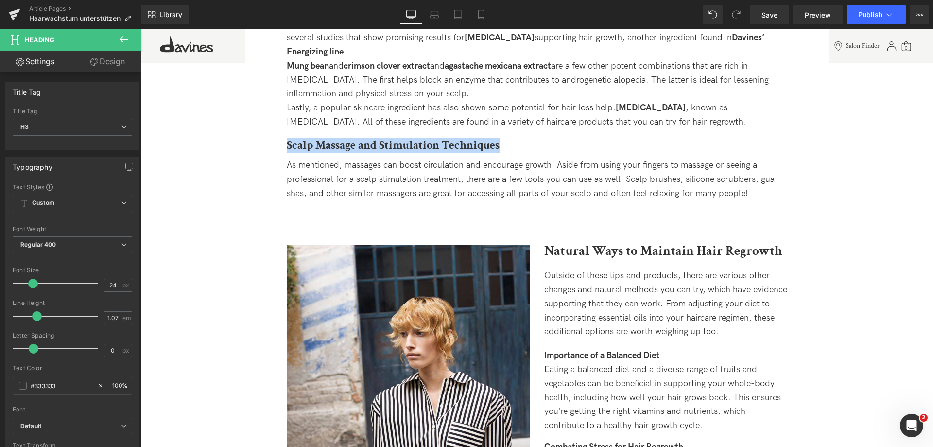
click at [427, 170] on span "As mentioned, massages can boost circulation and encourage growth. Aside from u…" at bounding box center [531, 179] width 488 height 38
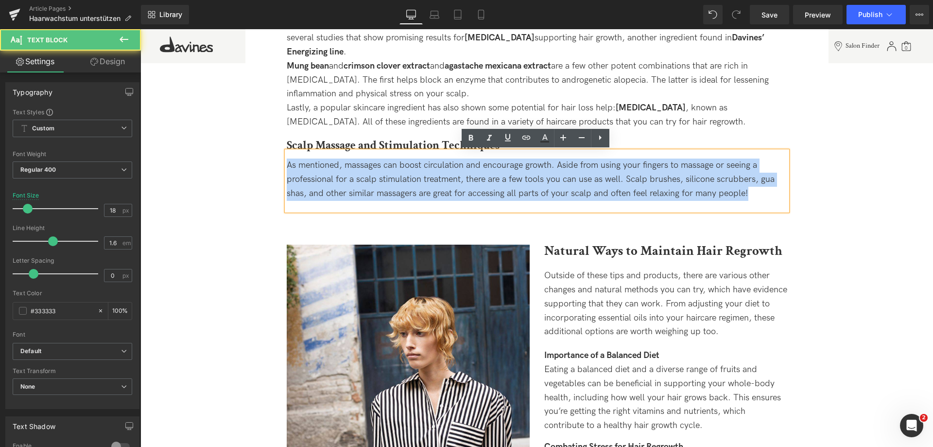
drag, startPoint x: 759, startPoint y: 194, endPoint x: 277, endPoint y: 168, distance: 482.5
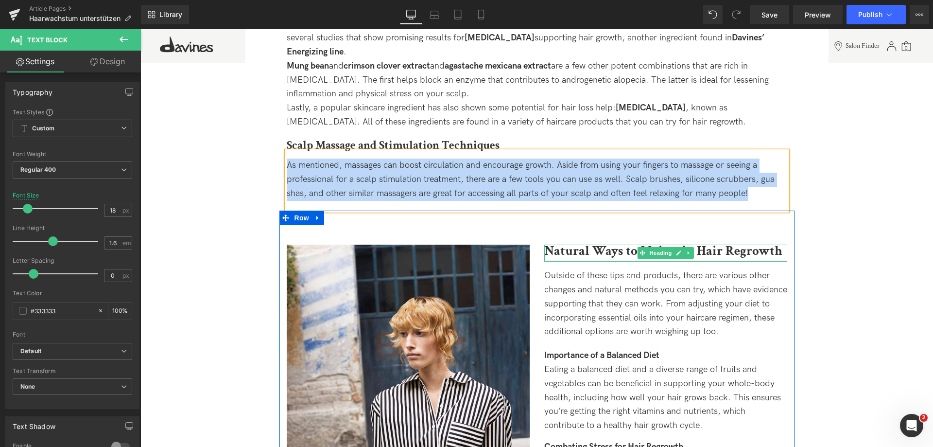
drag, startPoint x: 572, startPoint y: 247, endPoint x: 538, endPoint y: 245, distance: 34.1
click at [572, 247] on b "Natural Ways to Maintain Hair Regrowth" at bounding box center [663, 250] width 238 height 17
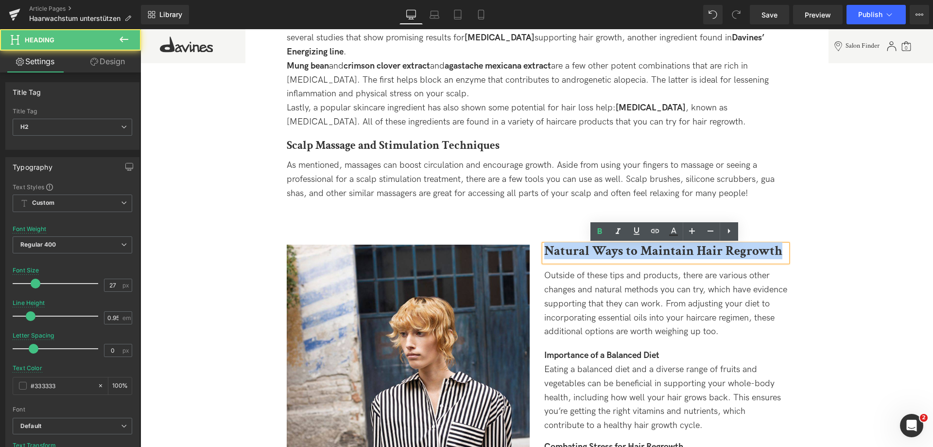
drag, startPoint x: 546, startPoint y: 249, endPoint x: 785, endPoint y: 255, distance: 238.7
click at [785, 255] on h2 "Natural Ways to Maintain Hair Regrowth" at bounding box center [665, 251] width 243 height 13
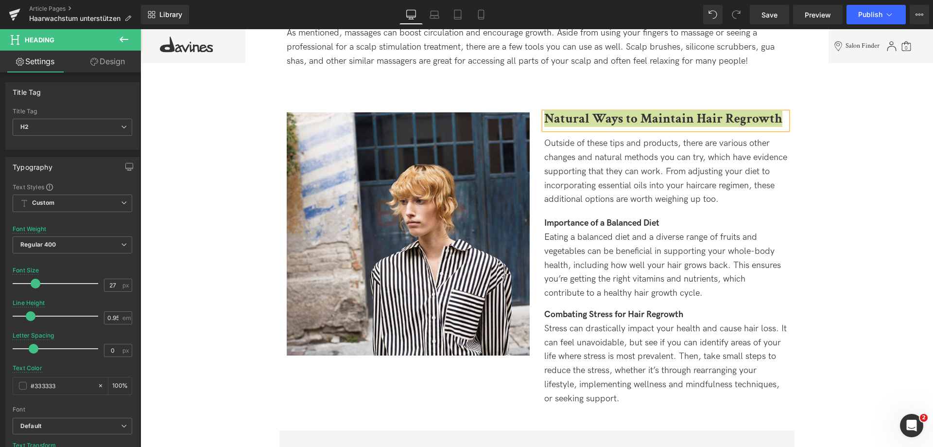
scroll to position [2090, 0]
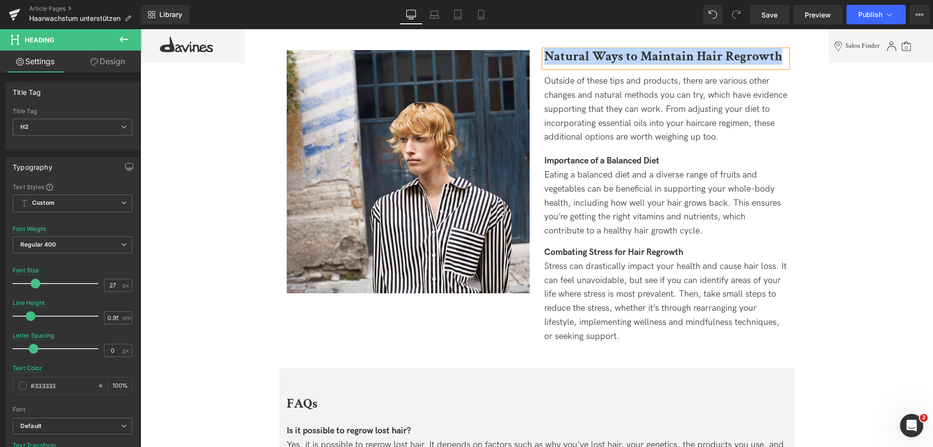
click at [568, 119] on div "Outside of these tips and products, there are various other changes and natural…" at bounding box center [665, 109] width 243 height 70
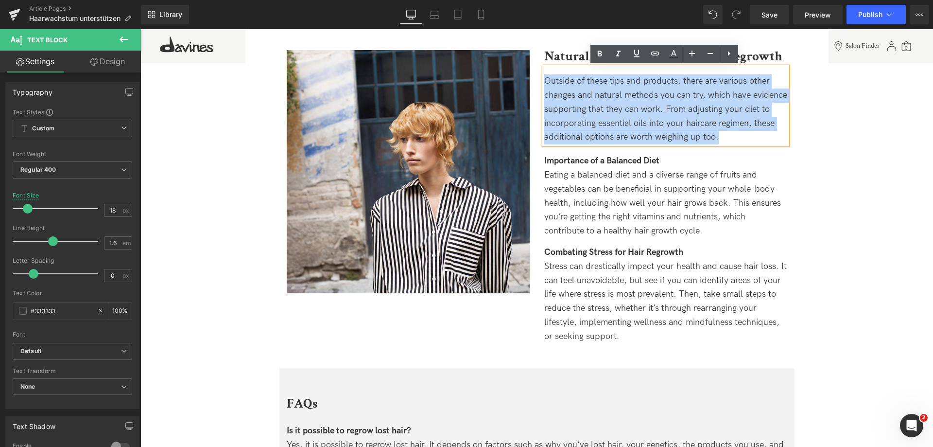
drag, startPoint x: 719, startPoint y: 138, endPoint x: 538, endPoint y: 78, distance: 191.4
click at [538, 78] on div "Natural Ways to Maintain Hair Regrowth Heading Outside of these tips and produc…" at bounding box center [666, 197] width 258 height 294
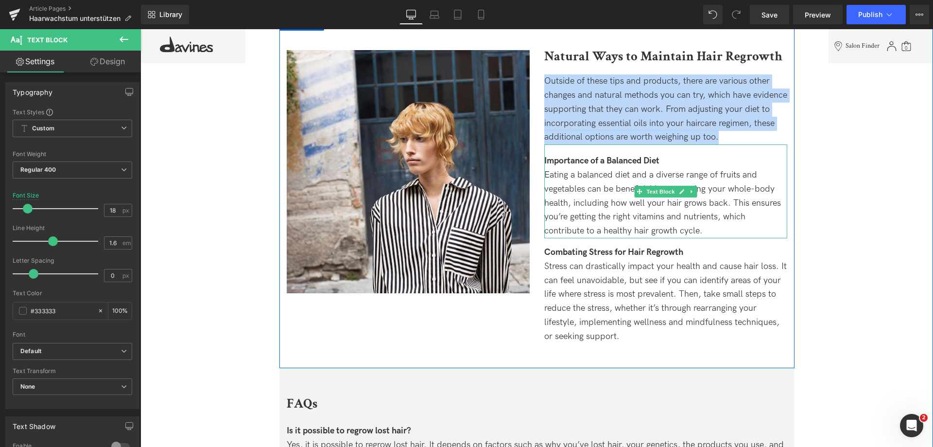
drag, startPoint x: 578, startPoint y: 162, endPoint x: 548, endPoint y: 162, distance: 29.7
click at [578, 162] on strong "Importance of a Balanced Diet" at bounding box center [601, 161] width 115 height 10
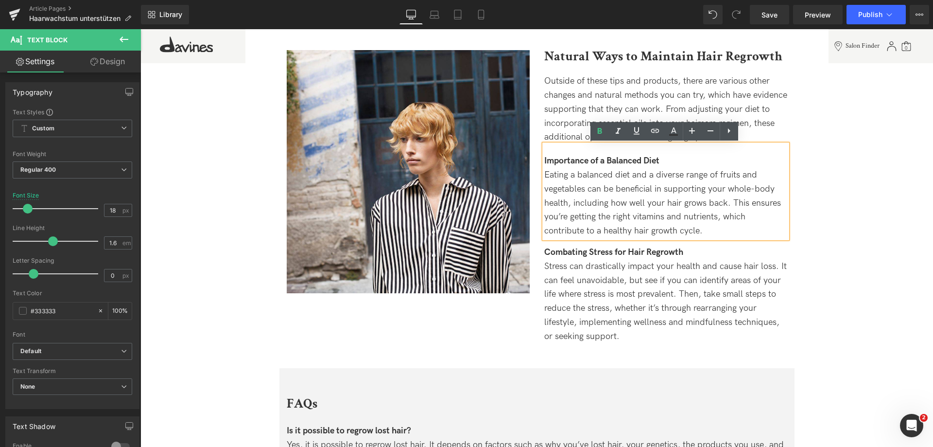
click at [545, 162] on strong "Importance of a Balanced Diet" at bounding box center [601, 161] width 115 height 10
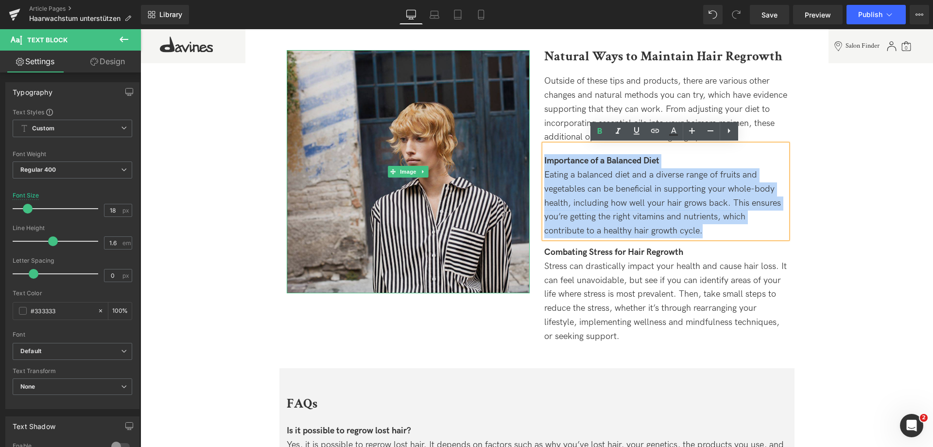
drag, startPoint x: 542, startPoint y: 161, endPoint x: 502, endPoint y: 159, distance: 39.4
click at [502, 159] on div "Image Natural Ways to Maintain Hair Regrowth Heading Outside of these tips and …" at bounding box center [537, 192] width 515 height 352
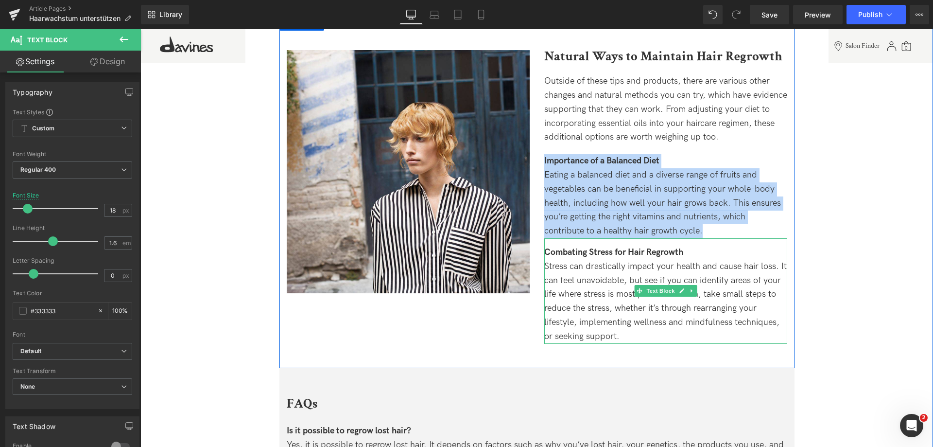
click at [567, 305] on span "Stress can drastically impact your health and cause hair loss. It can feel unav…" at bounding box center [665, 301] width 243 height 80
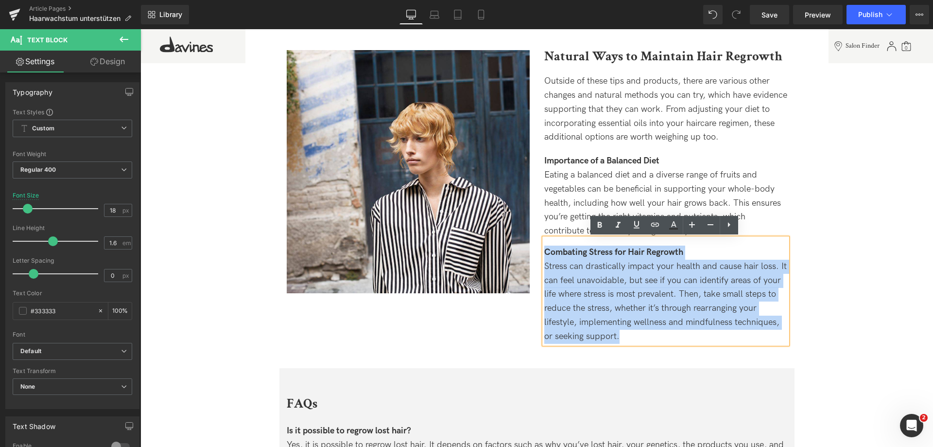
drag, startPoint x: 637, startPoint y: 332, endPoint x: 539, endPoint y: 254, distance: 124.6
click at [539, 254] on div "Natural Ways to Maintain Hair Regrowth Heading Outside of these tips and produc…" at bounding box center [666, 197] width 258 height 294
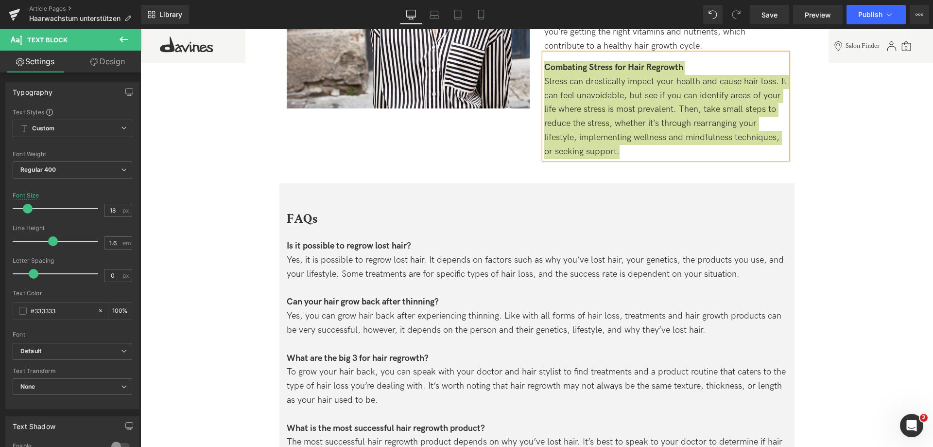
scroll to position [2382, 0]
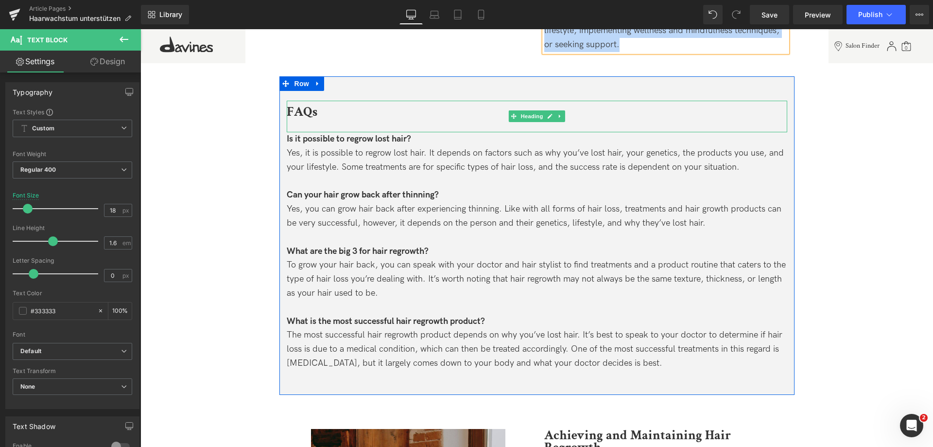
click at [297, 114] on b "FAQs" at bounding box center [302, 111] width 31 height 17
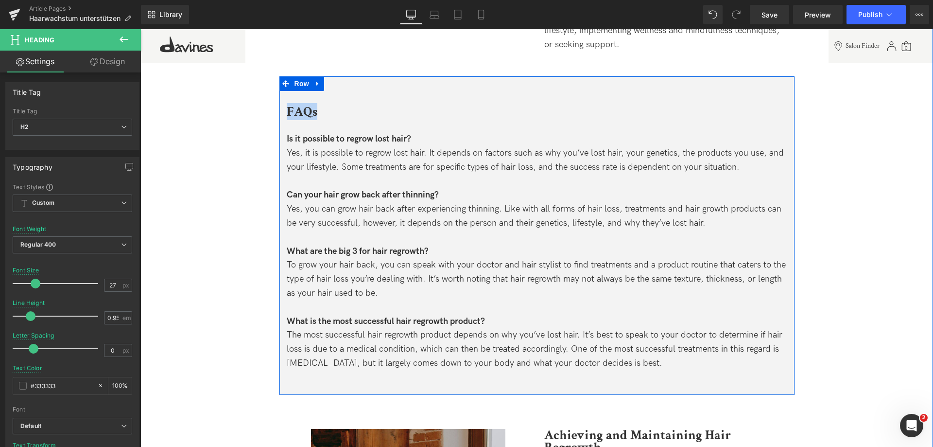
drag, startPoint x: 334, startPoint y: 137, endPoint x: 403, endPoint y: 155, distance: 71.3
click at [334, 137] on strong "Is it possible to regrow lost hair?" at bounding box center [349, 139] width 124 height 10
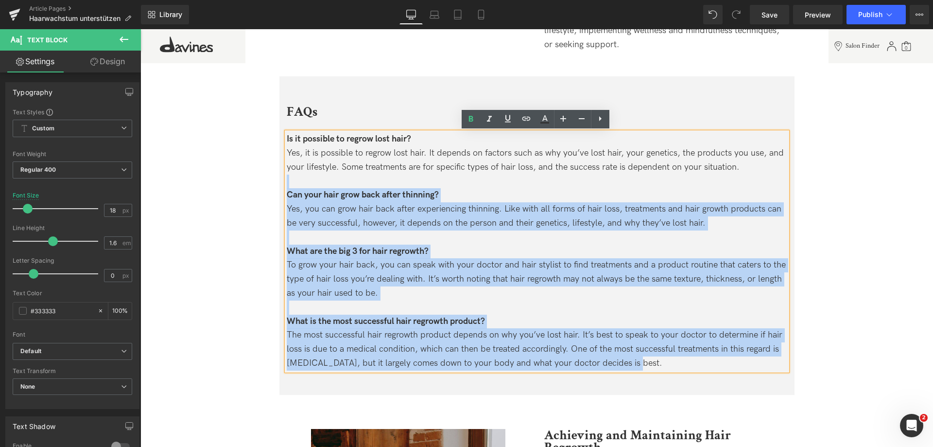
drag, startPoint x: 745, startPoint y: 165, endPoint x: 284, endPoint y: 139, distance: 461.6
click at [287, 139] on div "Is it possible to regrow lost hair? Yes, it is possible to regrow lost hair. It…" at bounding box center [537, 251] width 501 height 238
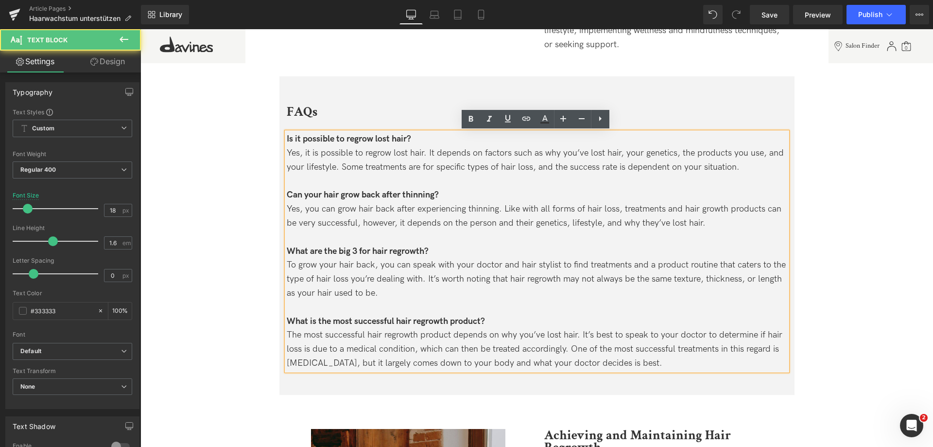
click at [288, 138] on strong "Is it possible to regrow lost hair?" at bounding box center [349, 139] width 124 height 10
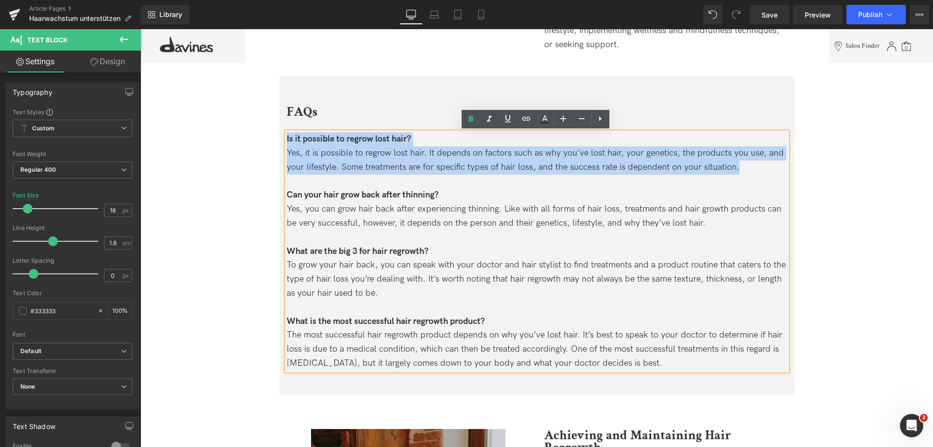
drag, startPoint x: 285, startPoint y: 137, endPoint x: 751, endPoint y: 166, distance: 467.1
click at [751, 166] on div "Is it possible to regrow lost hair? Yes, it is possible to regrow lost hair. It…" at bounding box center [537, 251] width 501 height 238
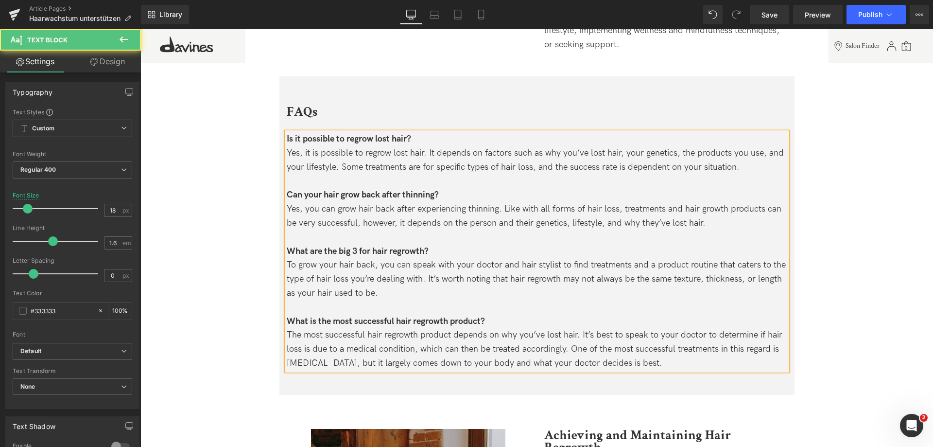
click at [731, 220] on div "Yes, you can grow hair back after experiencing thinning. Like with all forms of…" at bounding box center [537, 216] width 501 height 28
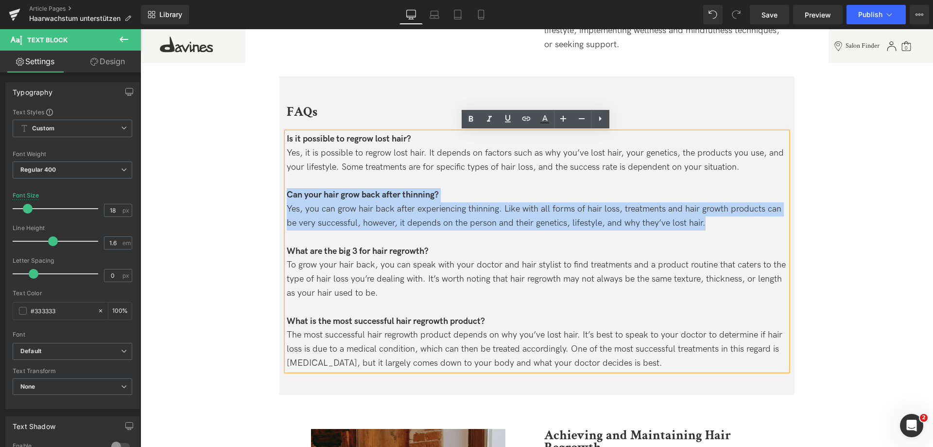
drag, startPoint x: 719, startPoint y: 224, endPoint x: 285, endPoint y: 193, distance: 434.7
click at [287, 193] on div "Is it possible to regrow lost hair? Yes, it is possible to regrow lost hair. It…" at bounding box center [537, 251] width 501 height 238
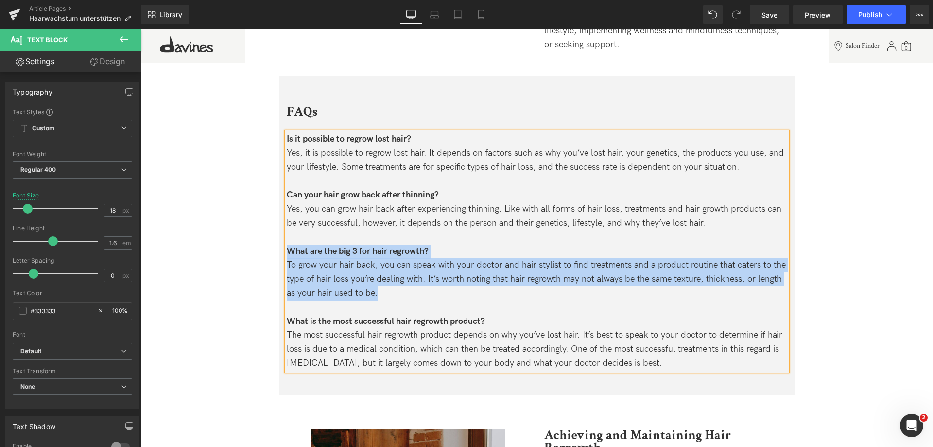
drag, startPoint x: 386, startPoint y: 291, endPoint x: 273, endPoint y: 251, distance: 119.0
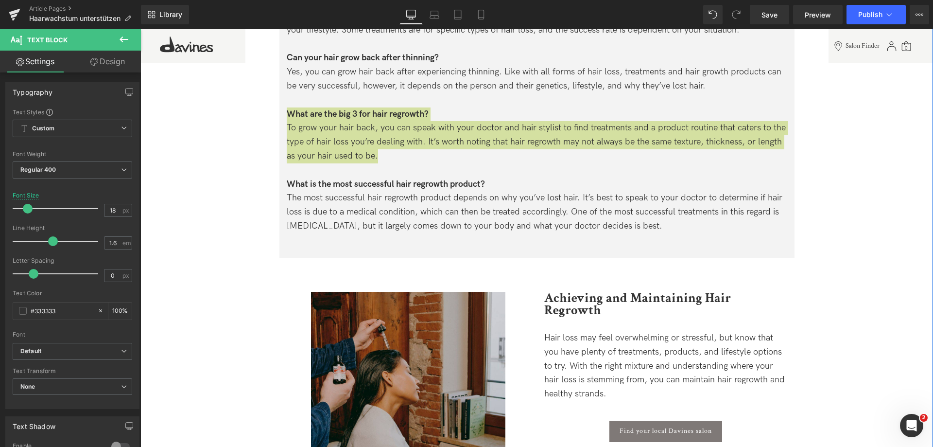
scroll to position [2528, 0]
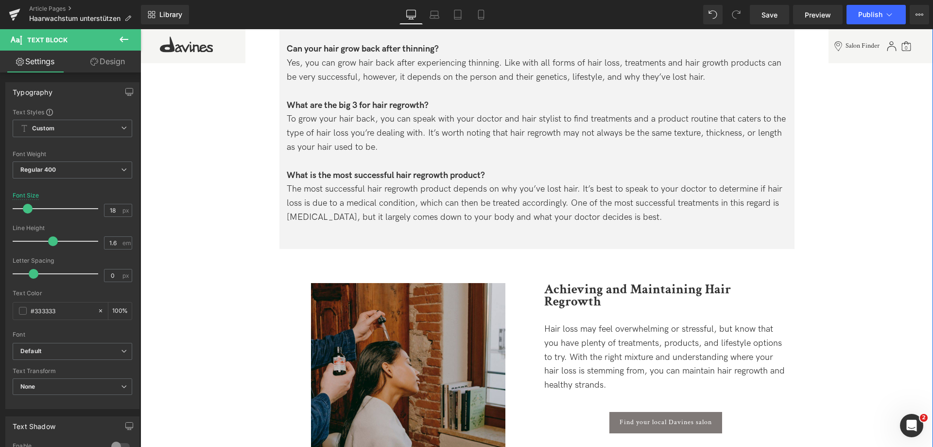
click at [633, 219] on div "The most successful hair regrowth product depends on why you’ve lost hair. It’s…" at bounding box center [537, 203] width 501 height 42
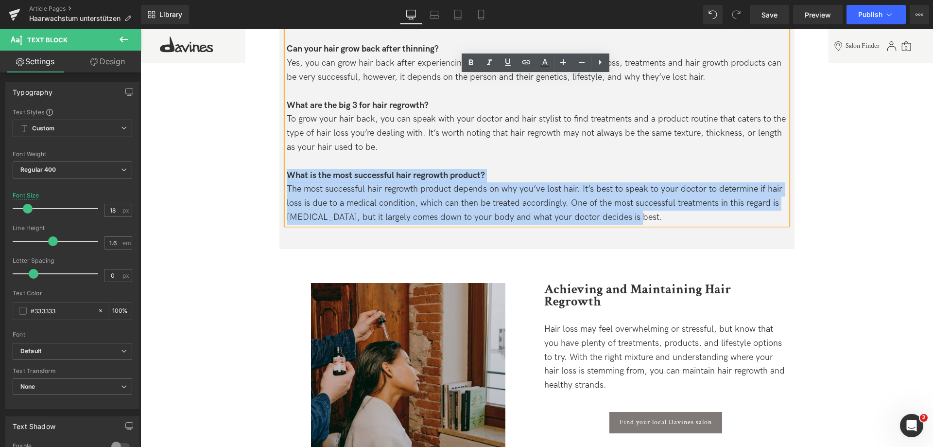
drag, startPoint x: 565, startPoint y: 216, endPoint x: 280, endPoint y: 170, distance: 288.6
click at [280, 170] on div "FAQs Heading Is it possible to regrow lost hair? Yes, it is possible to regrow …" at bounding box center [537, 90] width 515 height 270
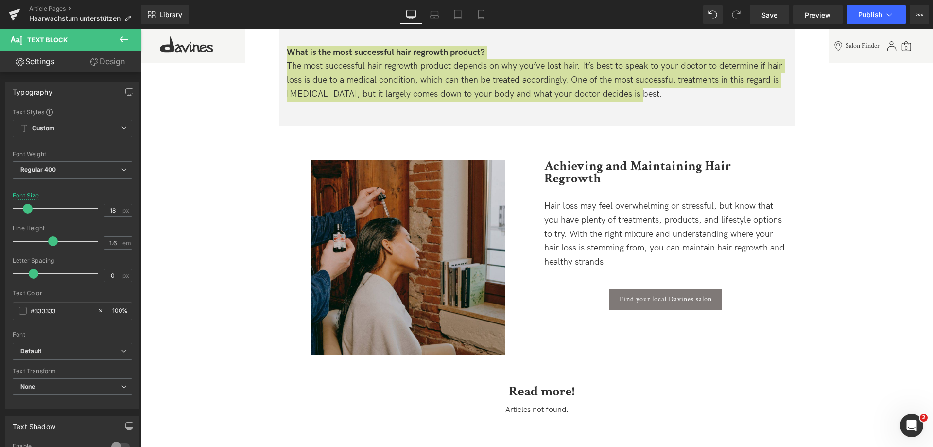
scroll to position [2674, 0]
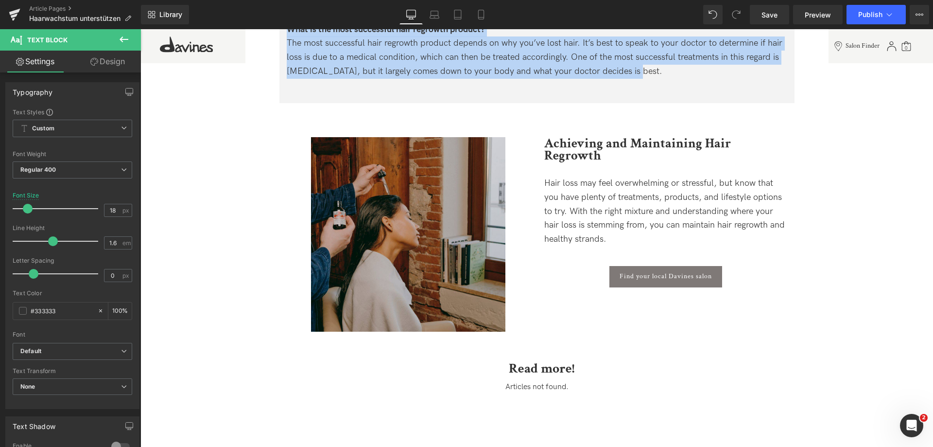
click at [564, 146] on b "Achieving and Maintaining Hair Regrowth" at bounding box center [637, 150] width 187 height 30
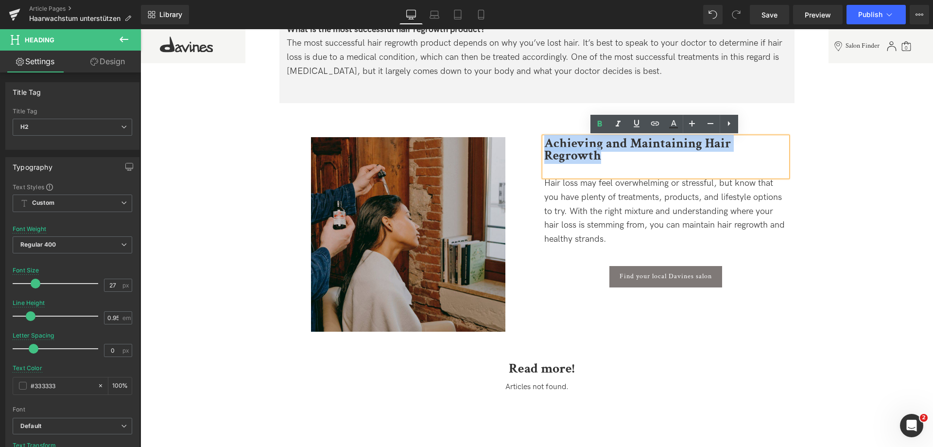
drag, startPoint x: 546, startPoint y: 144, endPoint x: 787, endPoint y: 153, distance: 240.8
click at [787, 153] on div "Achieving and Maintaining Hair Regrowth" at bounding box center [665, 156] width 243 height 39
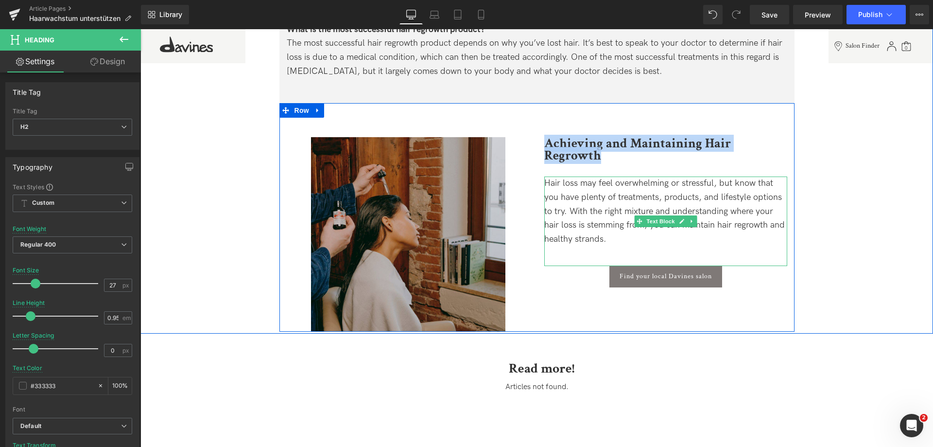
drag, startPoint x: 581, startPoint y: 222, endPoint x: 616, endPoint y: 223, distance: 35.5
click at [581, 222] on span "Hair loss may feel overwhelming or stressful, but know that you have plenty of …" at bounding box center [664, 211] width 241 height 66
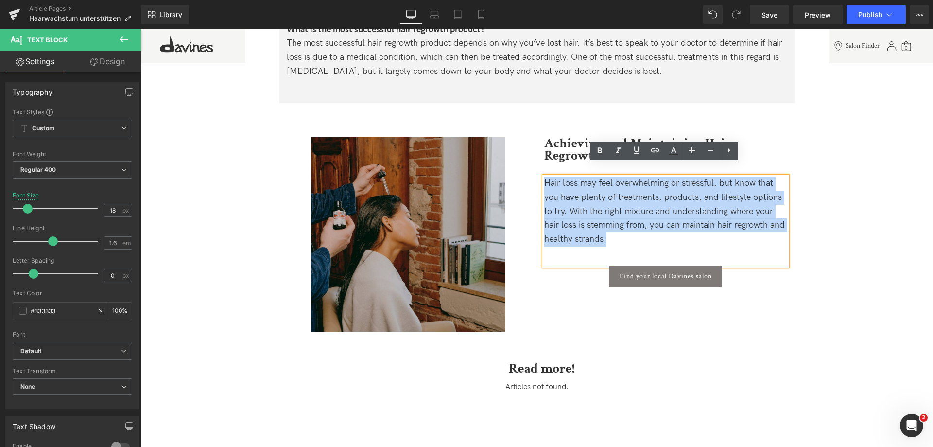
drag, startPoint x: 631, startPoint y: 225, endPoint x: 545, endPoint y: 171, distance: 101.2
click at [545, 176] on div "Hair loss may feel overwhelming or stressful, but know that you have plenty of …" at bounding box center [665, 211] width 243 height 70
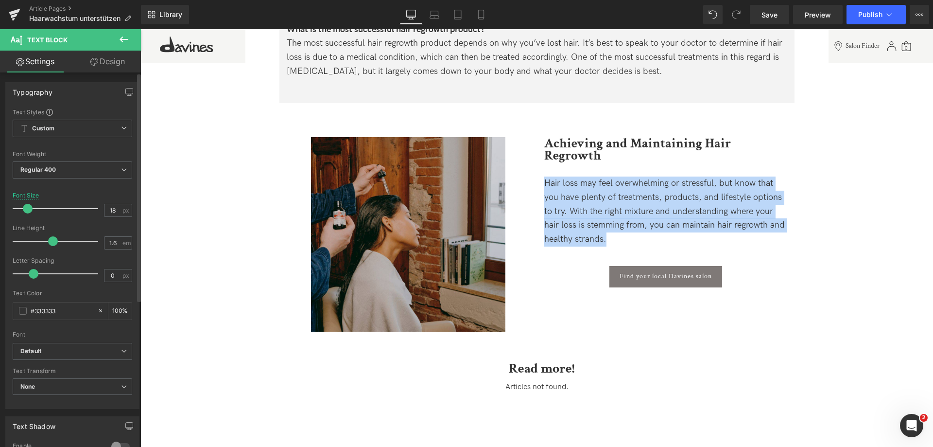
scroll to position [2722, 0]
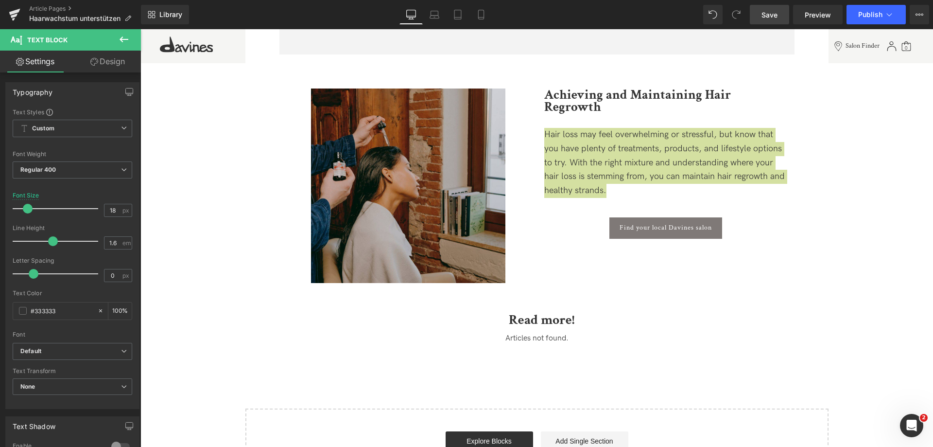
click at [773, 16] on span "Save" at bounding box center [770, 15] width 16 height 10
click at [783, 12] on link "Save" at bounding box center [769, 14] width 39 height 19
